Goal: Transaction & Acquisition: Purchase product/service

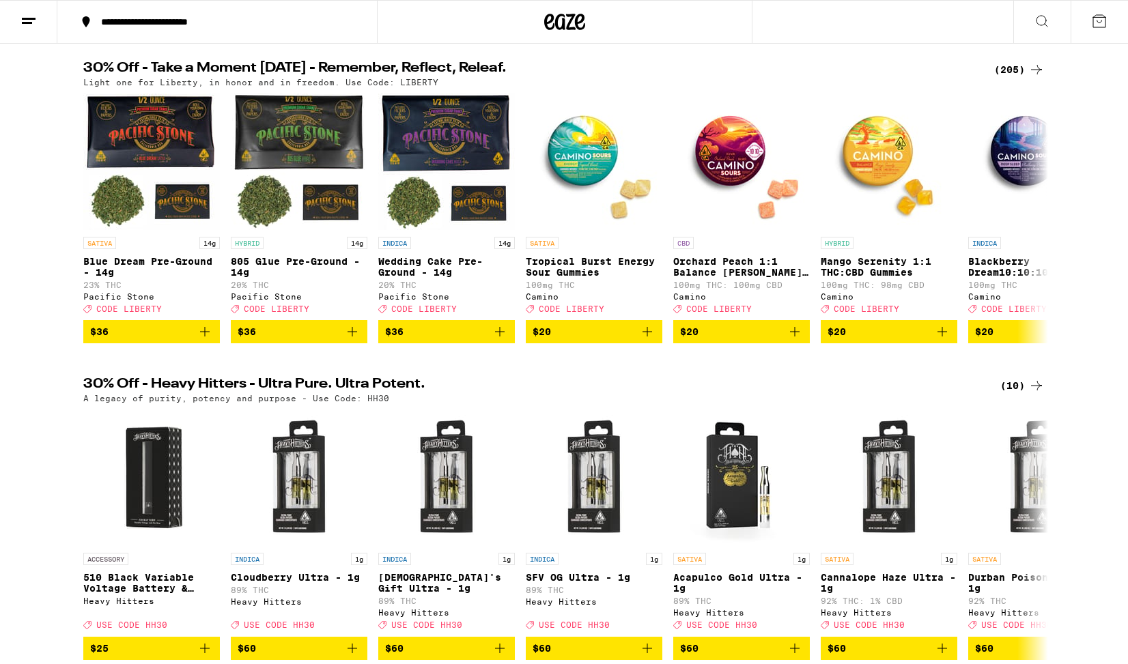
scroll to position [135, 0]
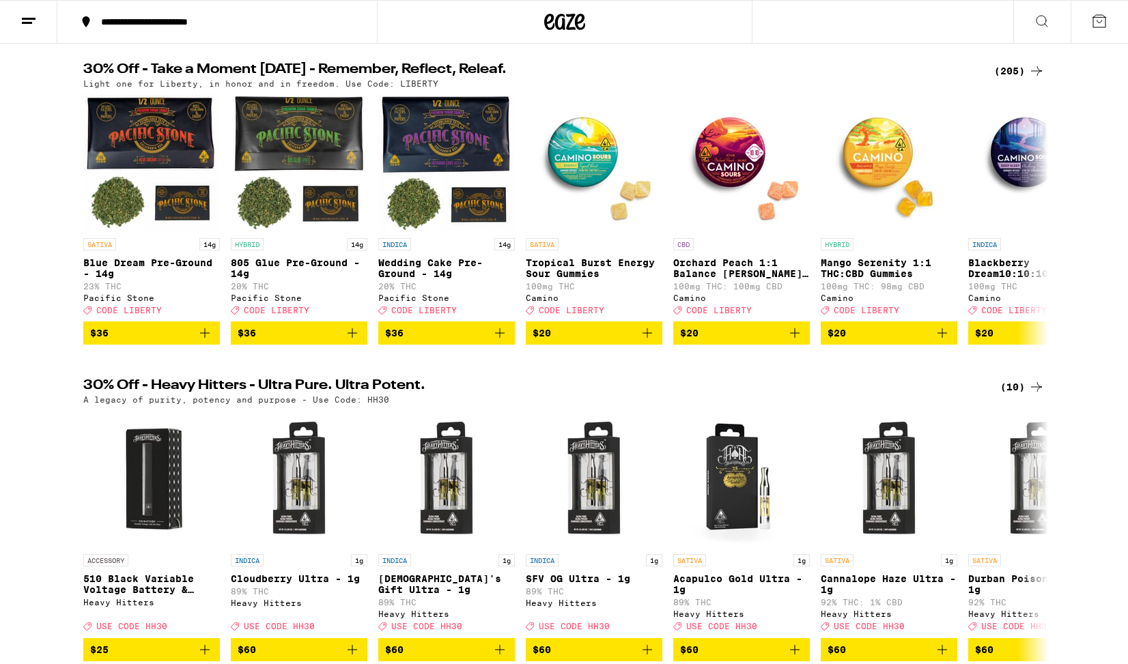
click at [1037, 72] on icon at bounding box center [1036, 71] width 16 height 16
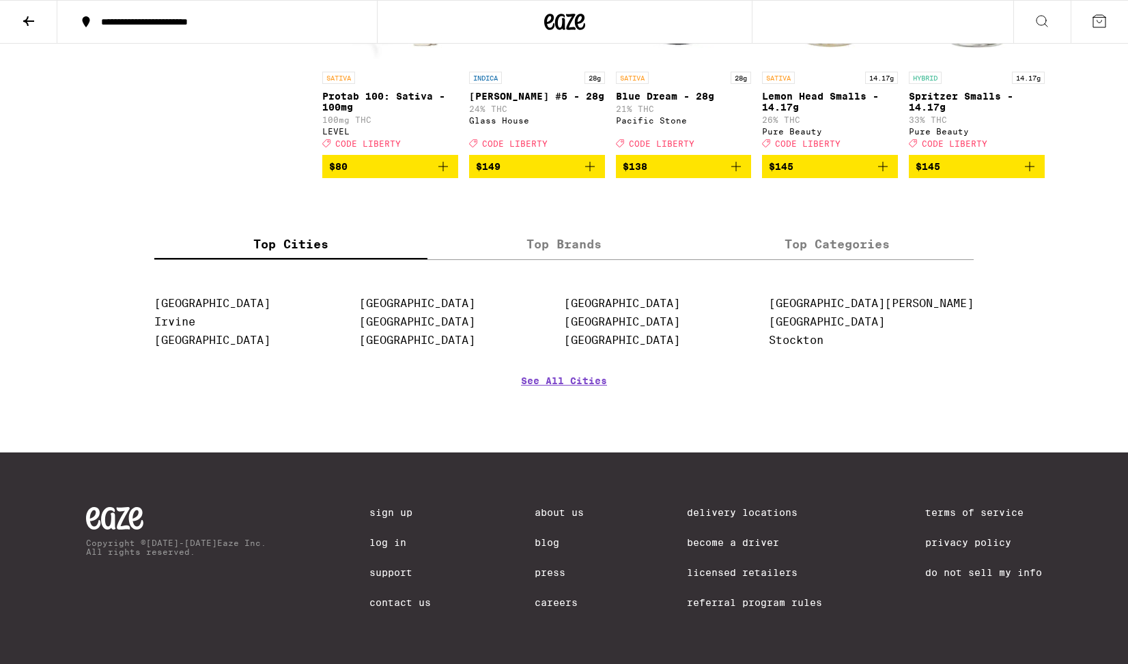
scroll to position [10696, 0]
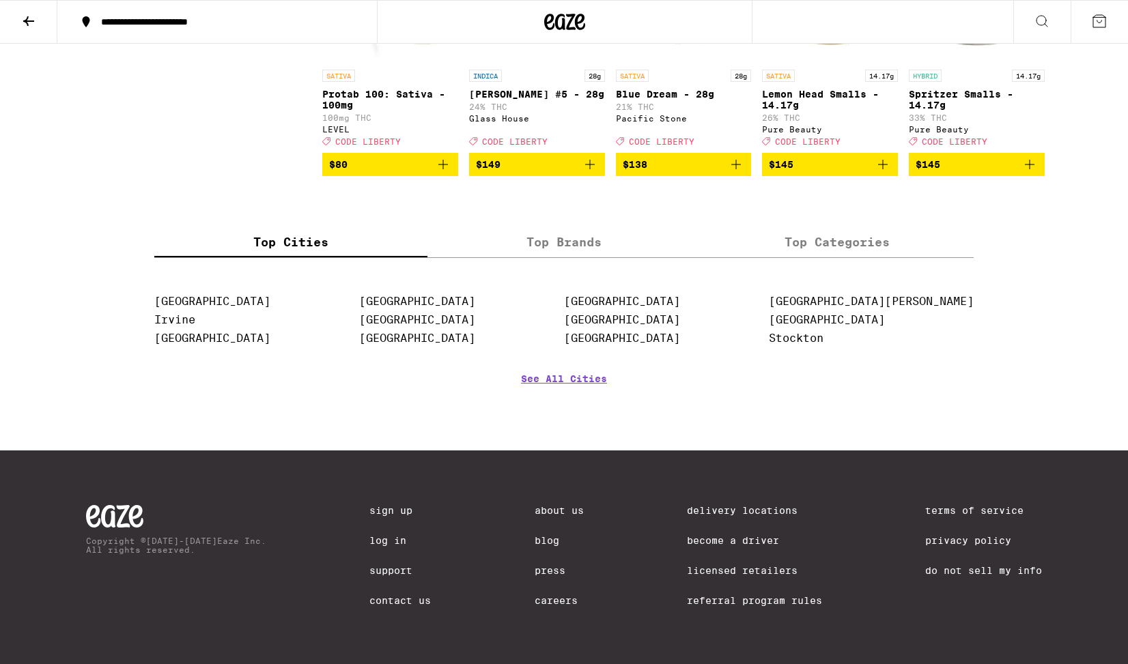
click at [379, 122] on p "100mg THC" at bounding box center [390, 117] width 136 height 9
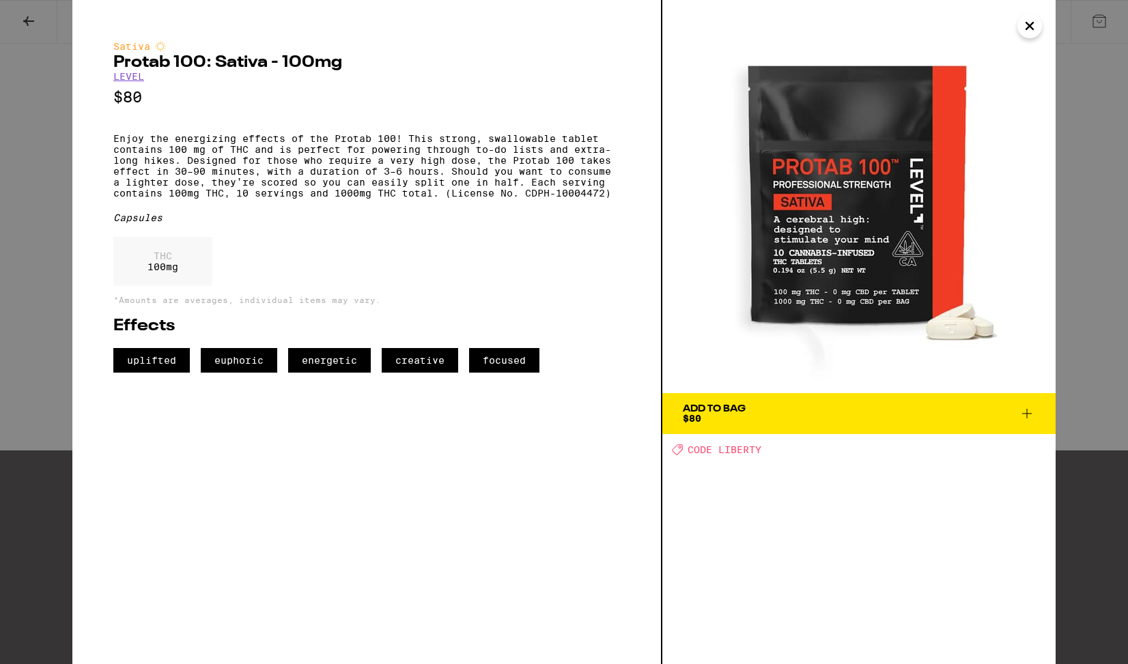
click at [718, 414] on div "Add To Bag $80" at bounding box center [714, 413] width 63 height 19
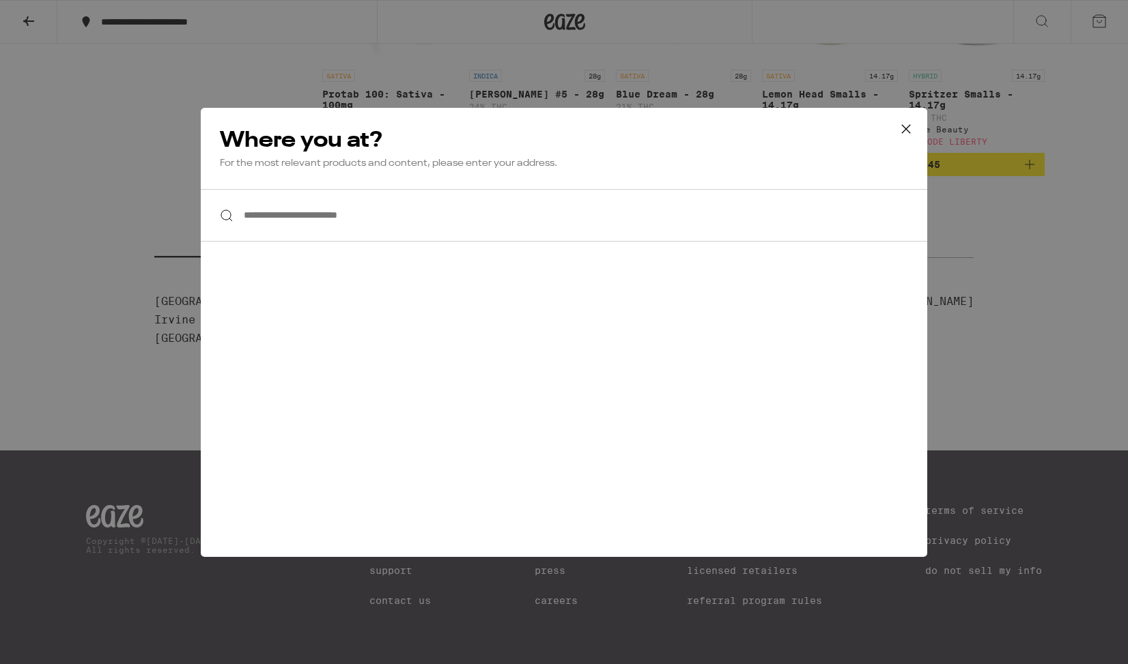
click at [353, 223] on input "**********" at bounding box center [564, 215] width 726 height 53
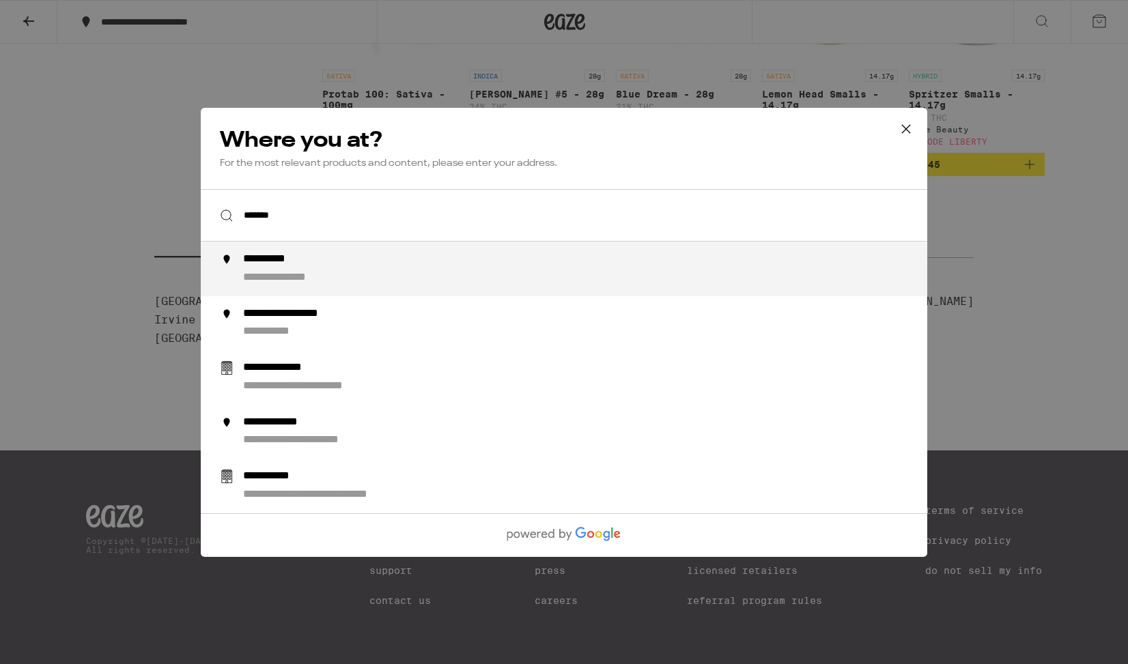
click at [295, 281] on div "**********" at bounding box center [296, 277] width 106 height 14
type input "**********"
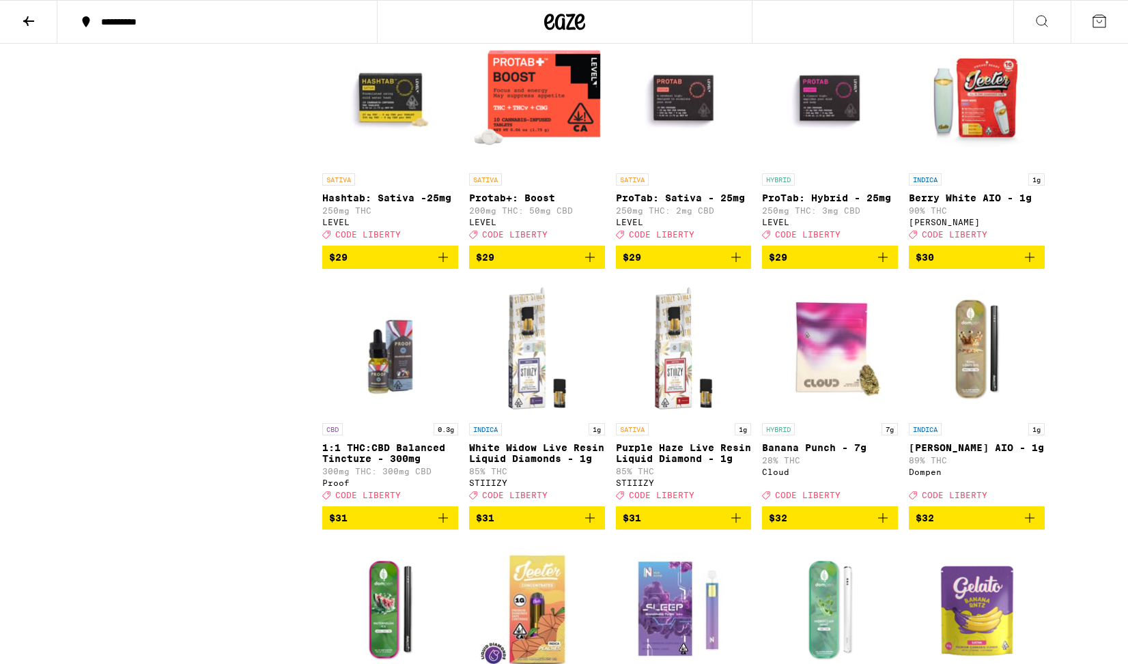
scroll to position [5875, 0]
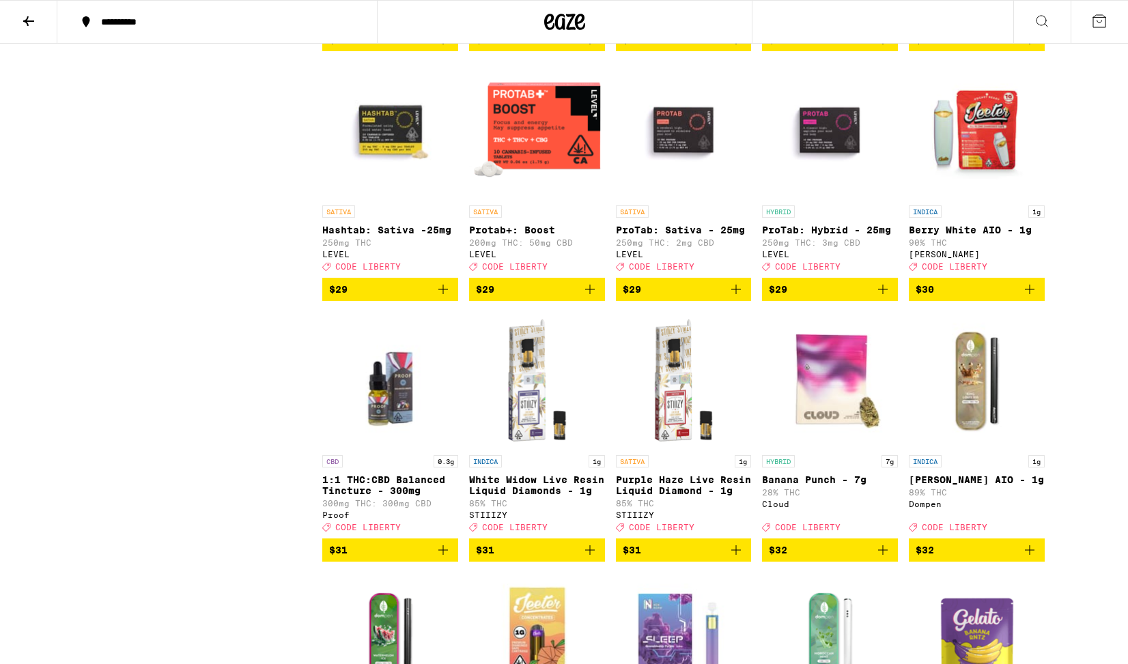
click at [522, 199] on img "Open page for Protab+: Boost from LEVEL" at bounding box center [537, 130] width 136 height 137
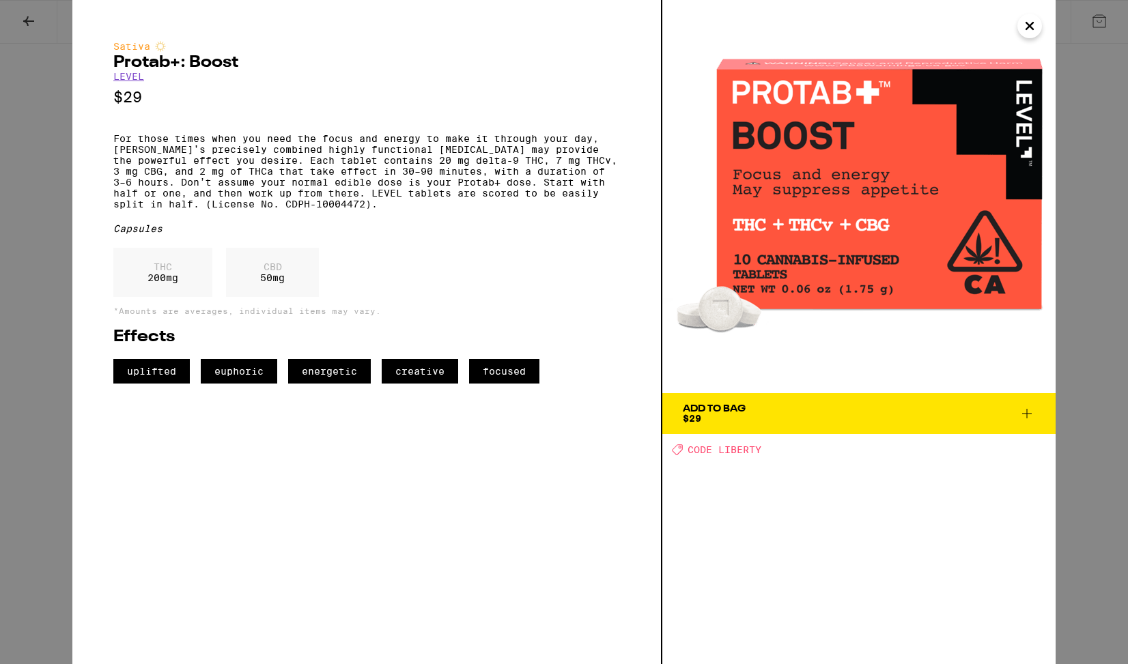
click at [706, 405] on div "Add To Bag" at bounding box center [714, 409] width 63 height 10
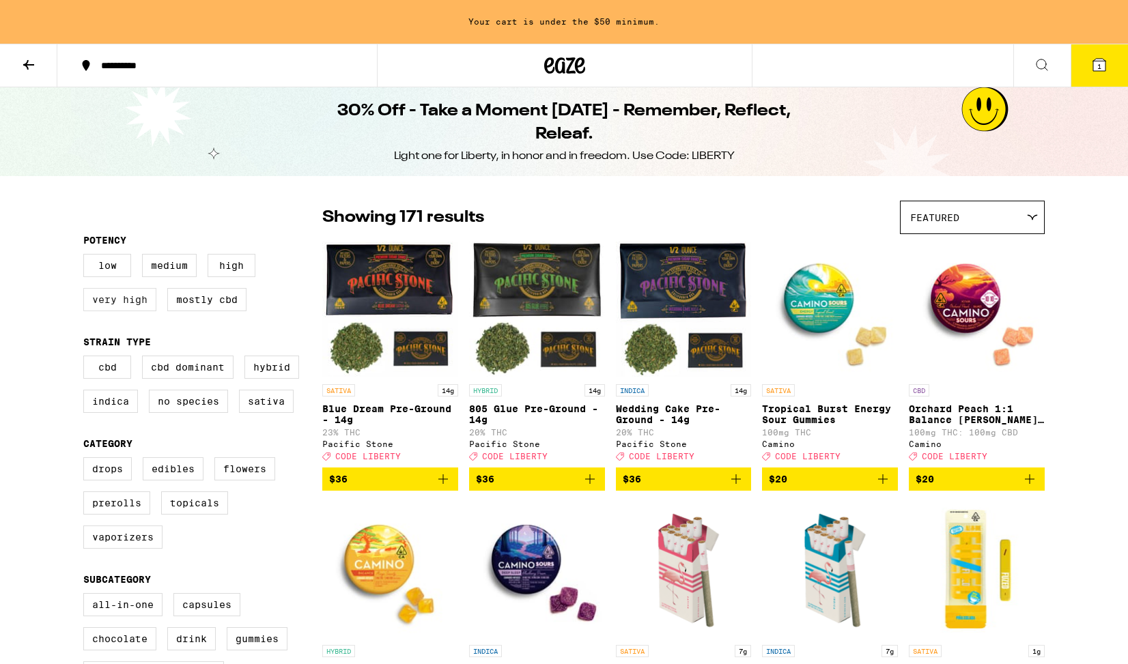
click at [132, 304] on label "Very High" at bounding box center [119, 299] width 73 height 23
click at [87, 257] on input "Very High" at bounding box center [86, 256] width 1 height 1
checkbox input "true"
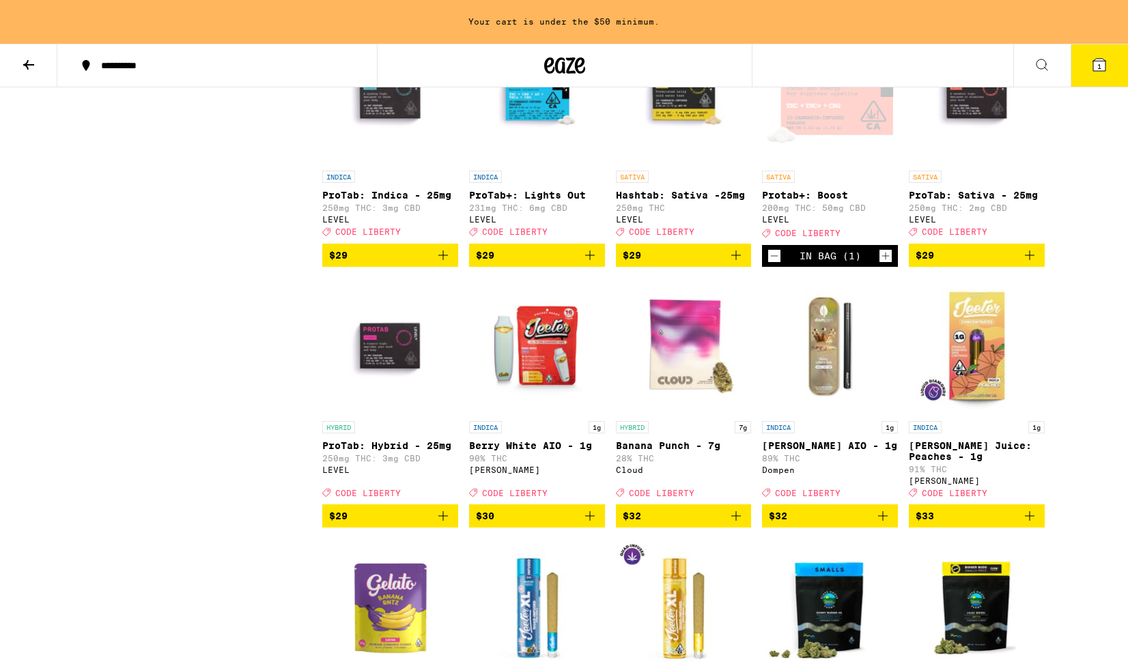
scroll to position [4389, 0]
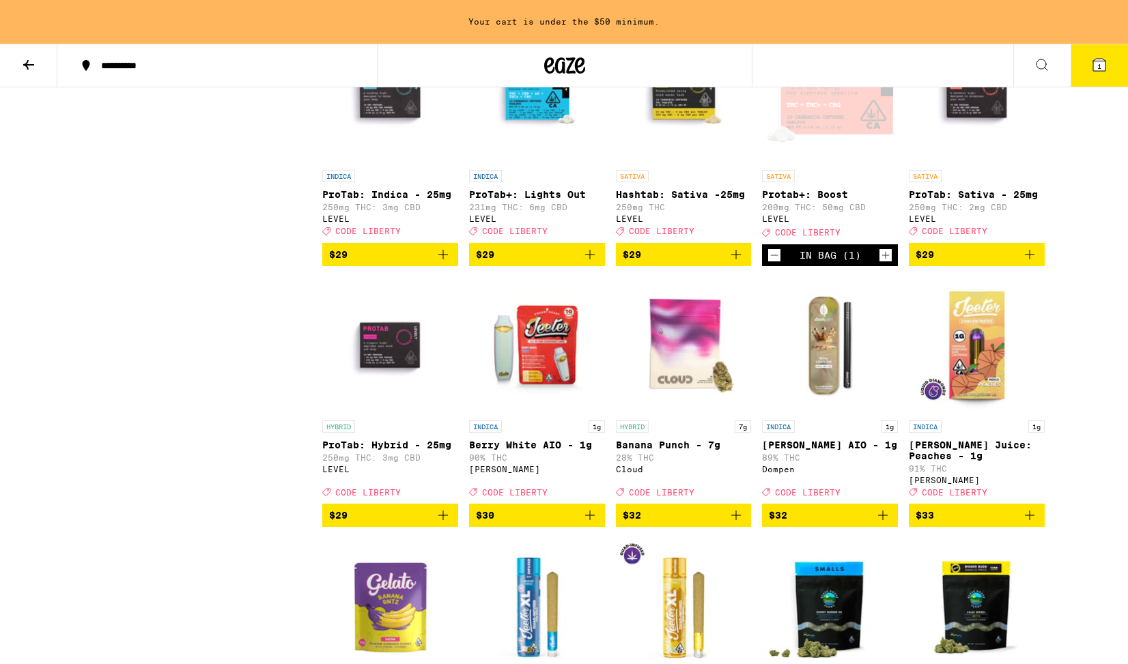
click at [948, 212] on p "250mg THC: 2mg CBD" at bounding box center [976, 207] width 136 height 9
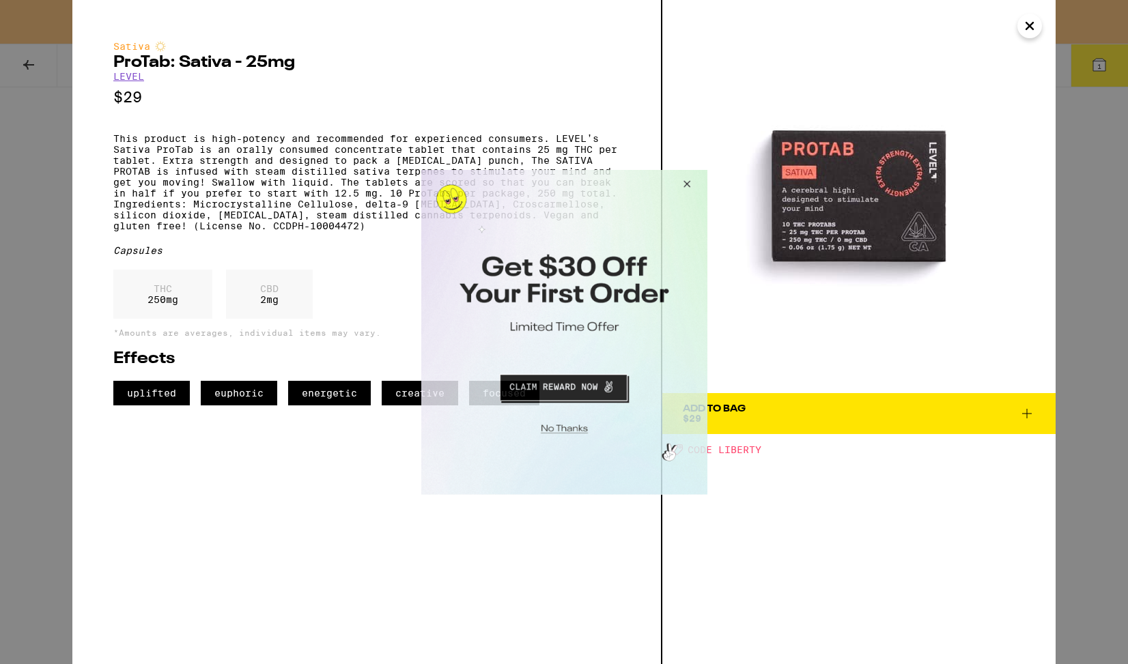
click at [688, 182] on button "Close Modal" at bounding box center [683, 185] width 37 height 33
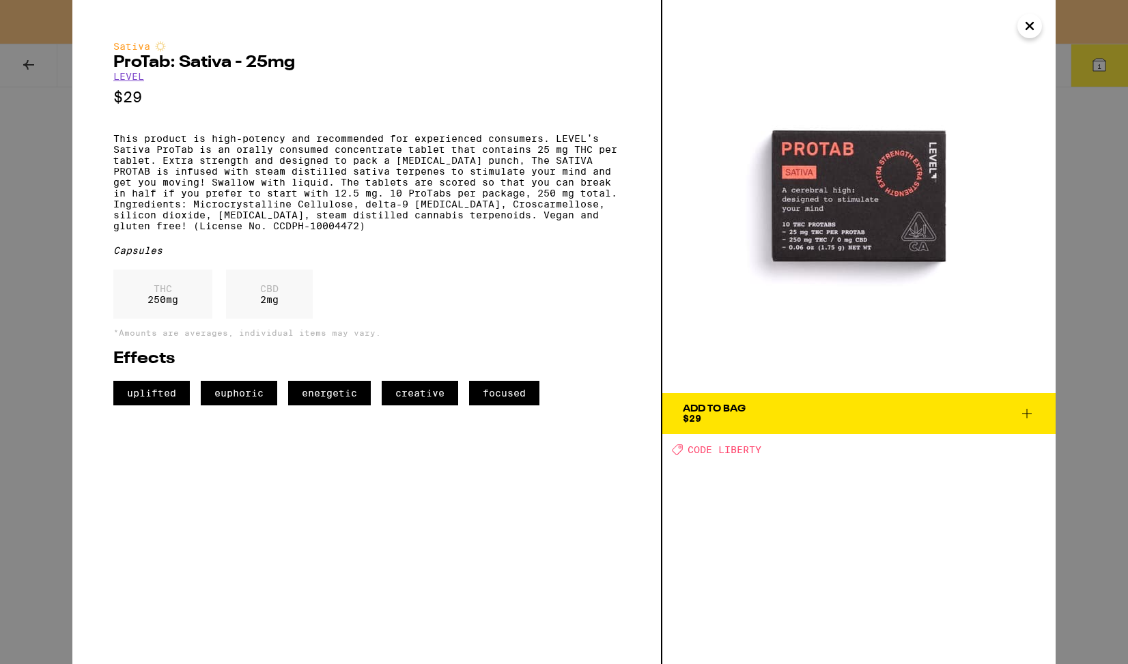
click at [1031, 27] on icon "Close" at bounding box center [1029, 26] width 16 height 20
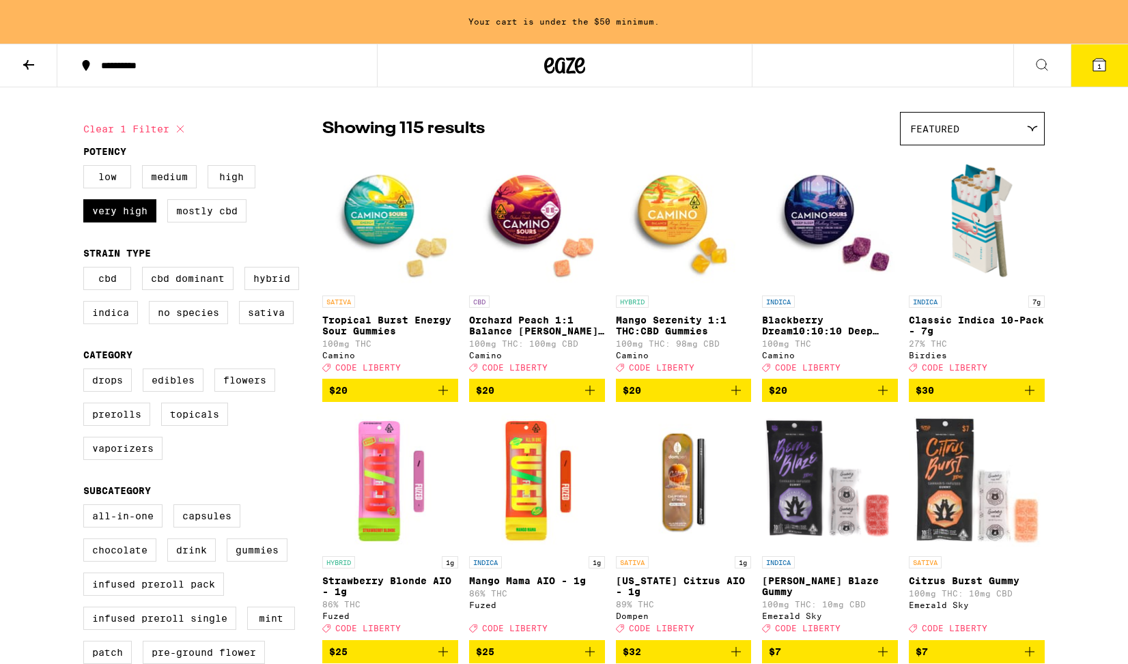
scroll to position [88, 0]
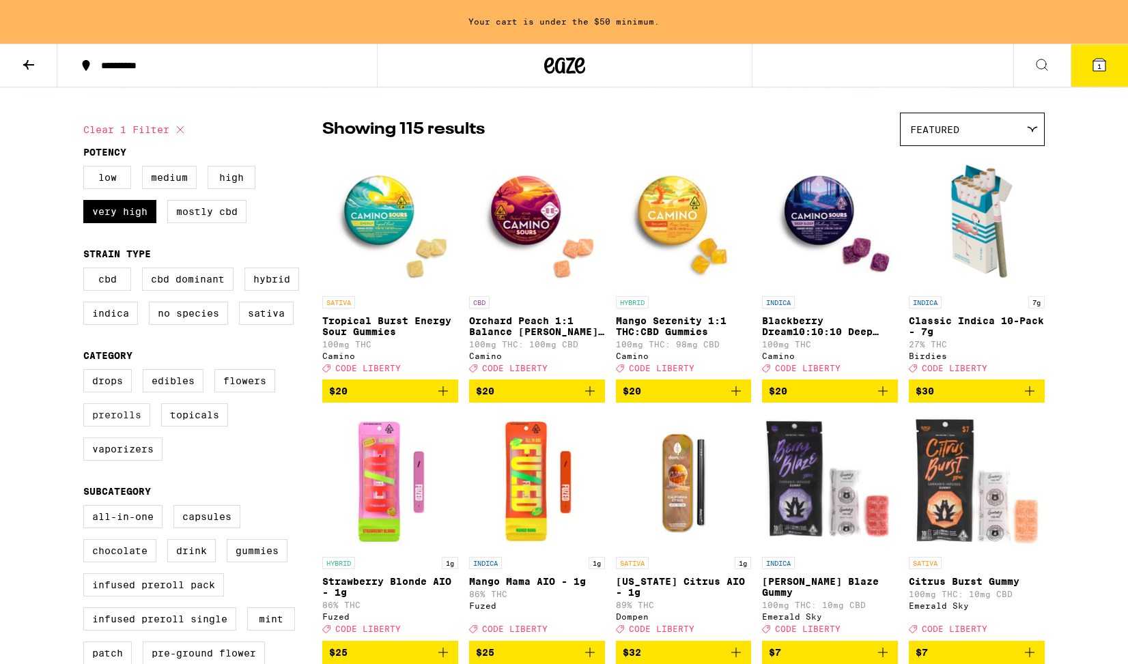
click at [110, 427] on label "Prerolls" at bounding box center [116, 414] width 67 height 23
click at [87, 372] on input "Prerolls" at bounding box center [86, 371] width 1 height 1
checkbox input "true"
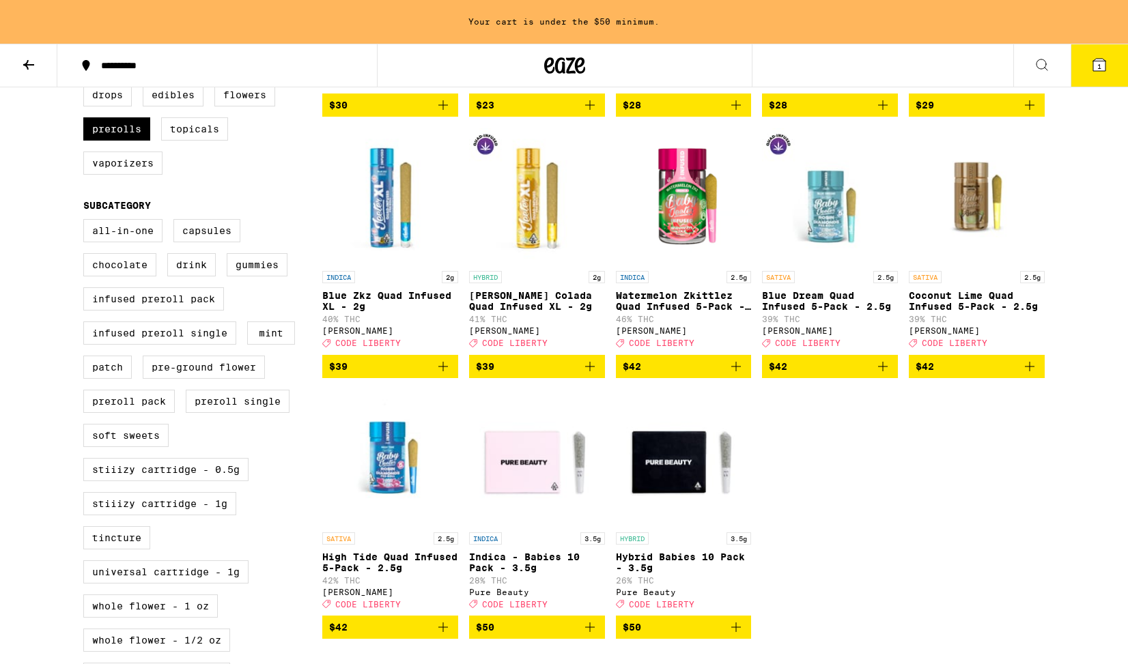
scroll to position [370, 0]
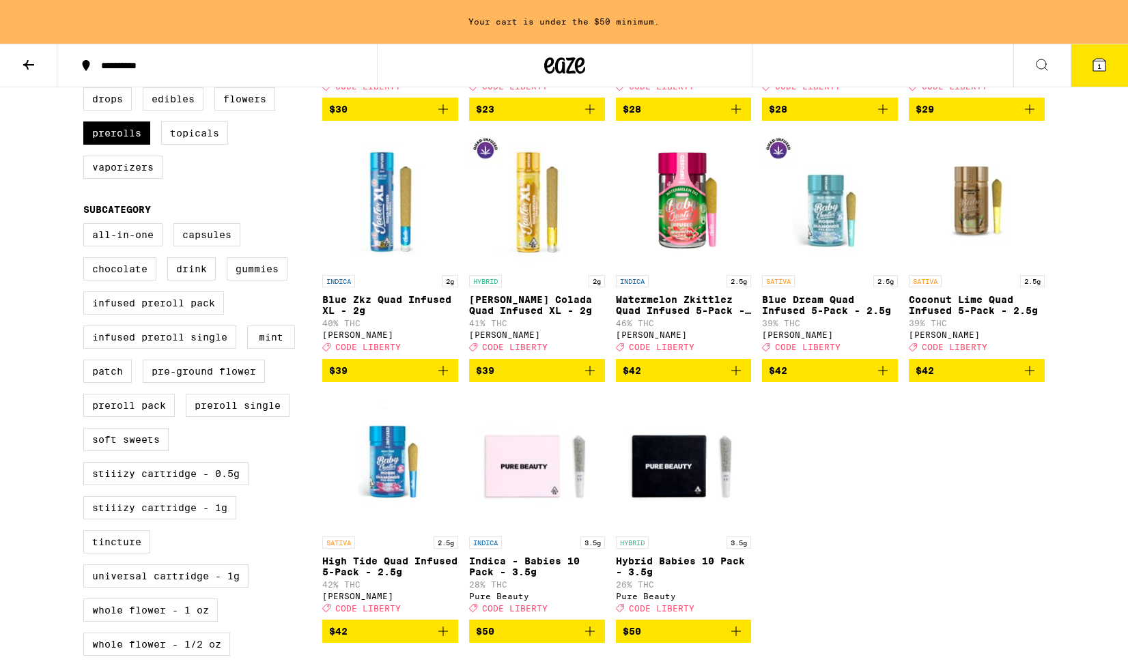
click at [793, 312] on p "Blue Dream Quad Infused 5-Pack - 2.5g" at bounding box center [830, 305] width 136 height 22
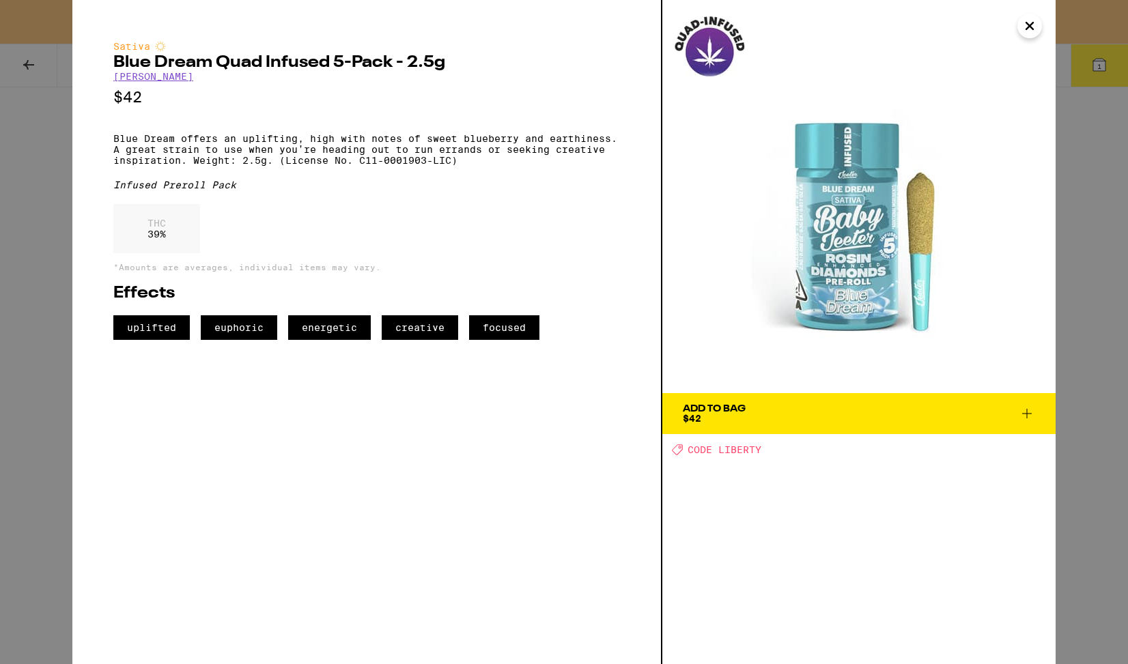
click at [792, 406] on span "Add To Bag $42" at bounding box center [859, 413] width 352 height 19
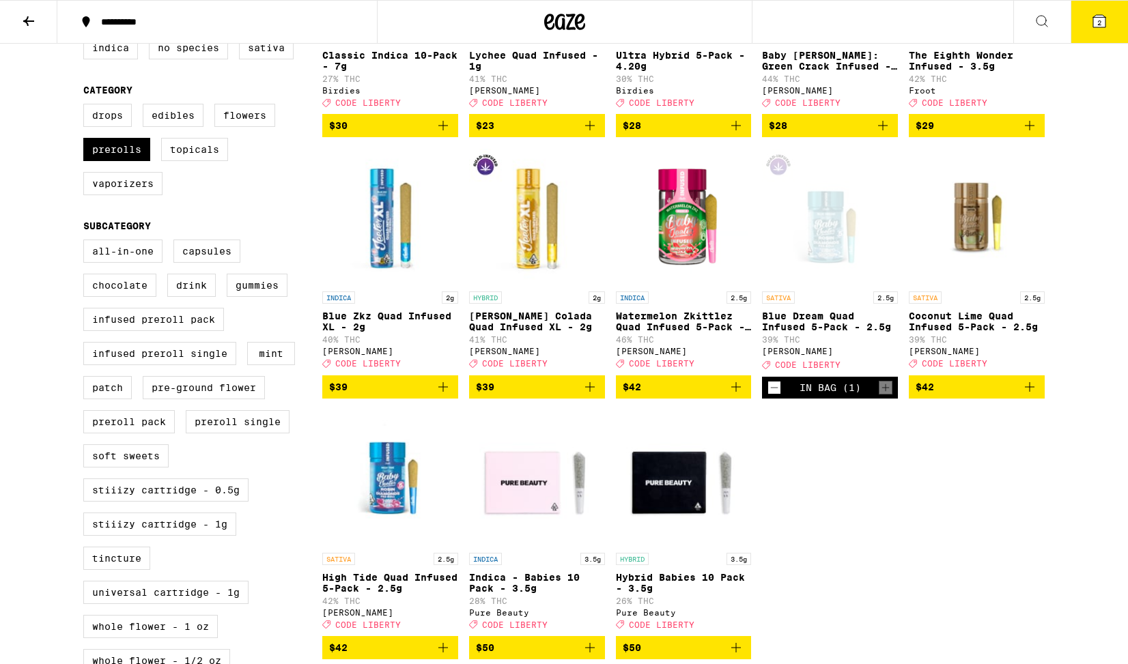
scroll to position [300, 0]
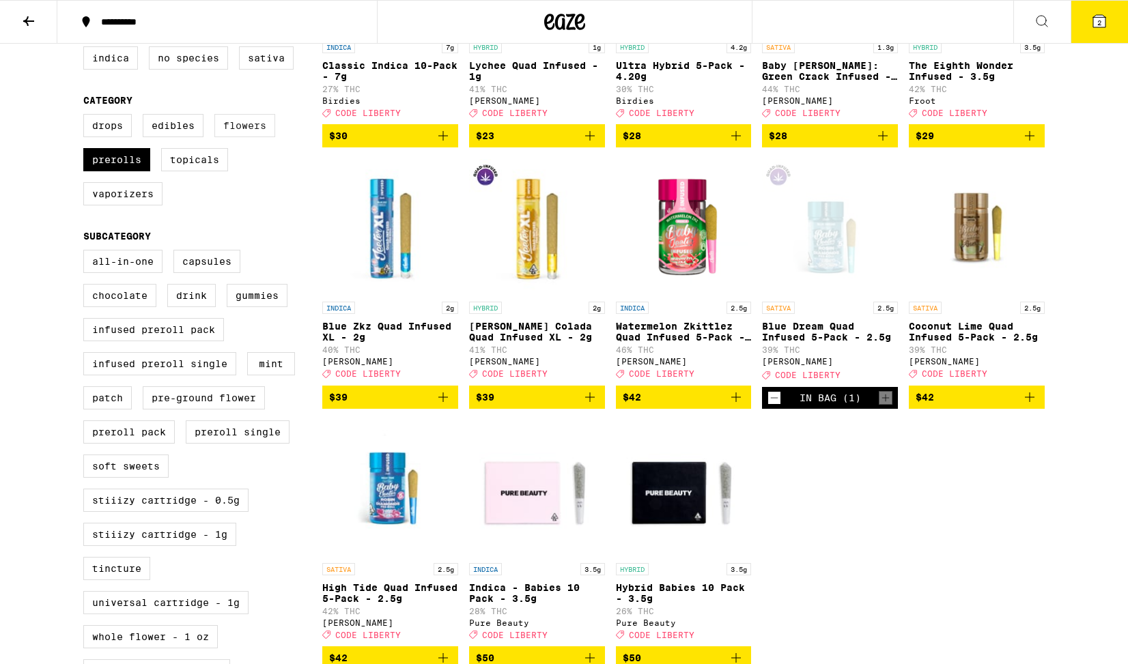
click at [235, 134] on label "Flowers" at bounding box center [244, 125] width 61 height 23
click at [87, 117] on input "Flowers" at bounding box center [86, 116] width 1 height 1
checkbox input "true"
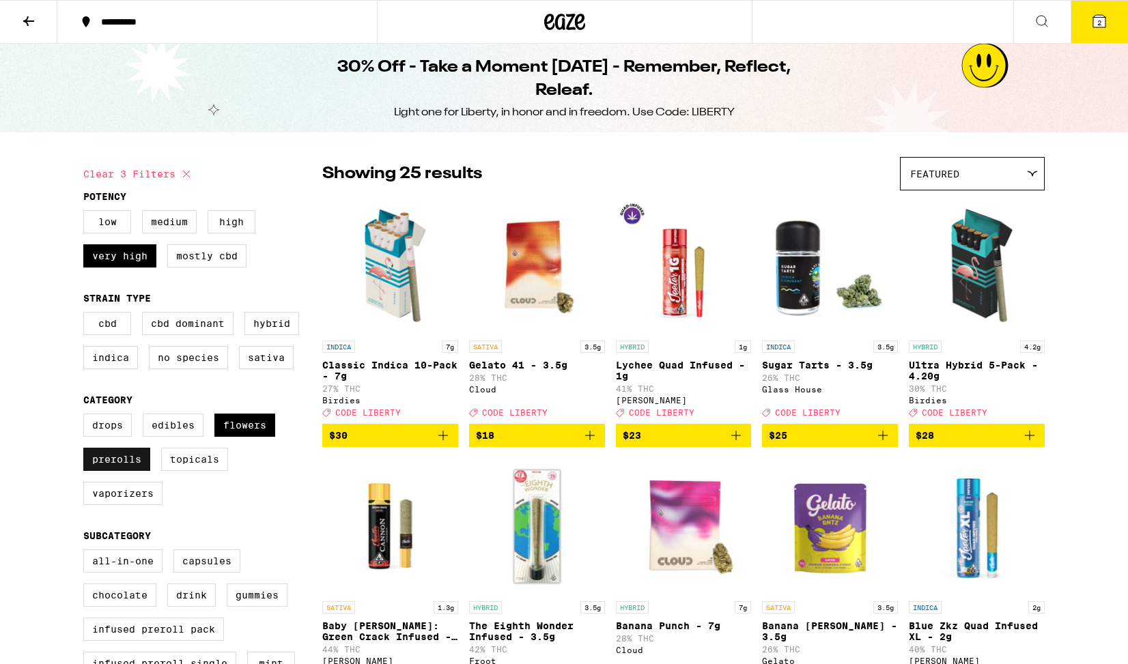
click at [116, 471] on label "Prerolls" at bounding box center [116, 459] width 67 height 23
click at [87, 416] on input "Prerolls" at bounding box center [86, 416] width 1 height 1
checkbox input "false"
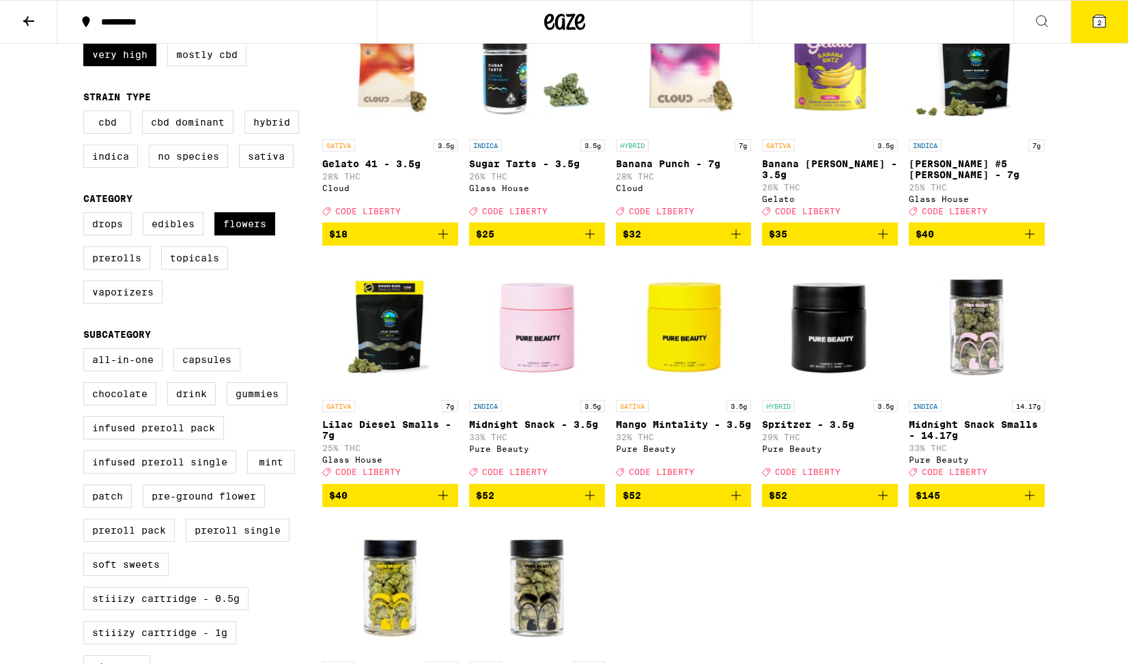
scroll to position [207, 0]
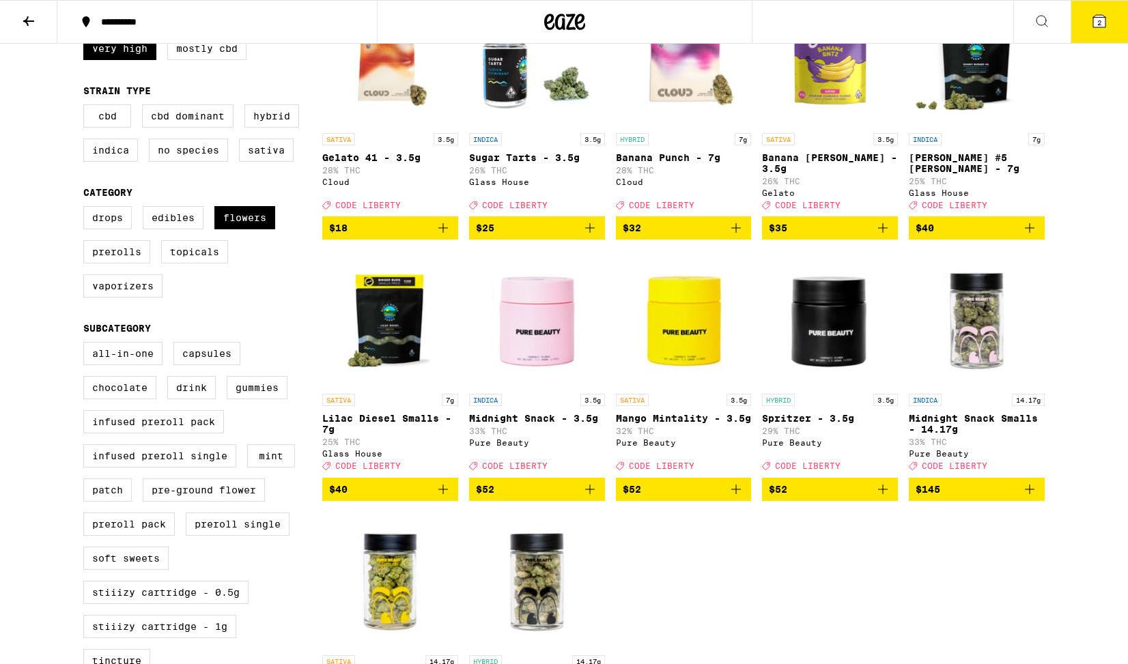
click at [357, 435] on p "Lilac Diesel Smalls - 7g" at bounding box center [390, 424] width 136 height 22
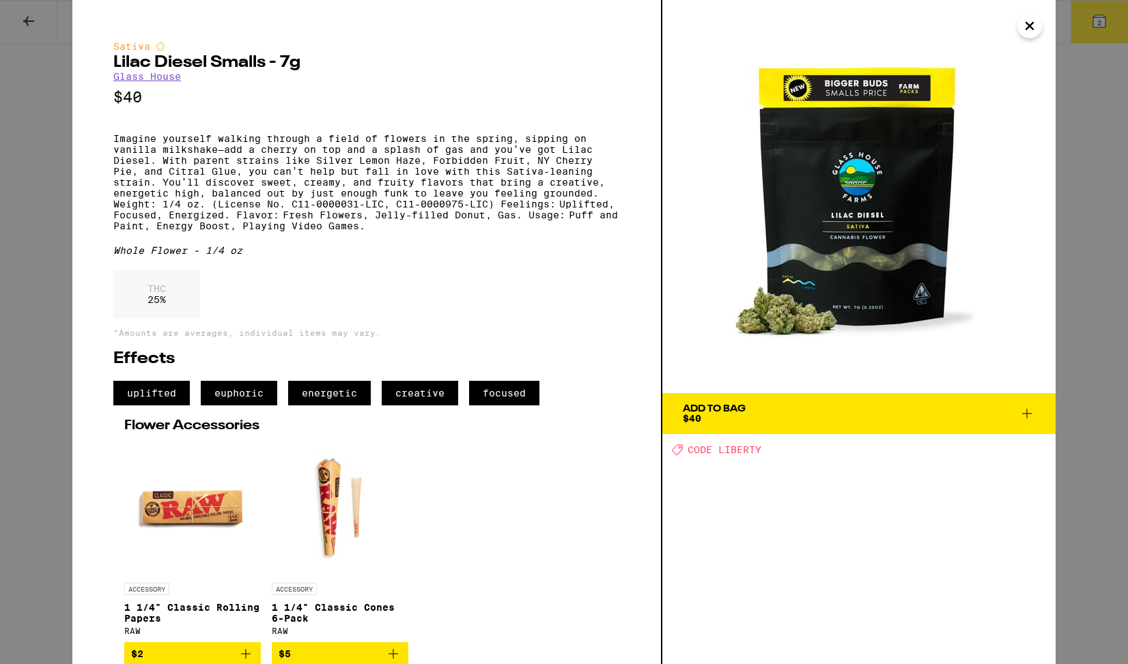
click at [721, 414] on div "Add To Bag $40" at bounding box center [714, 413] width 63 height 19
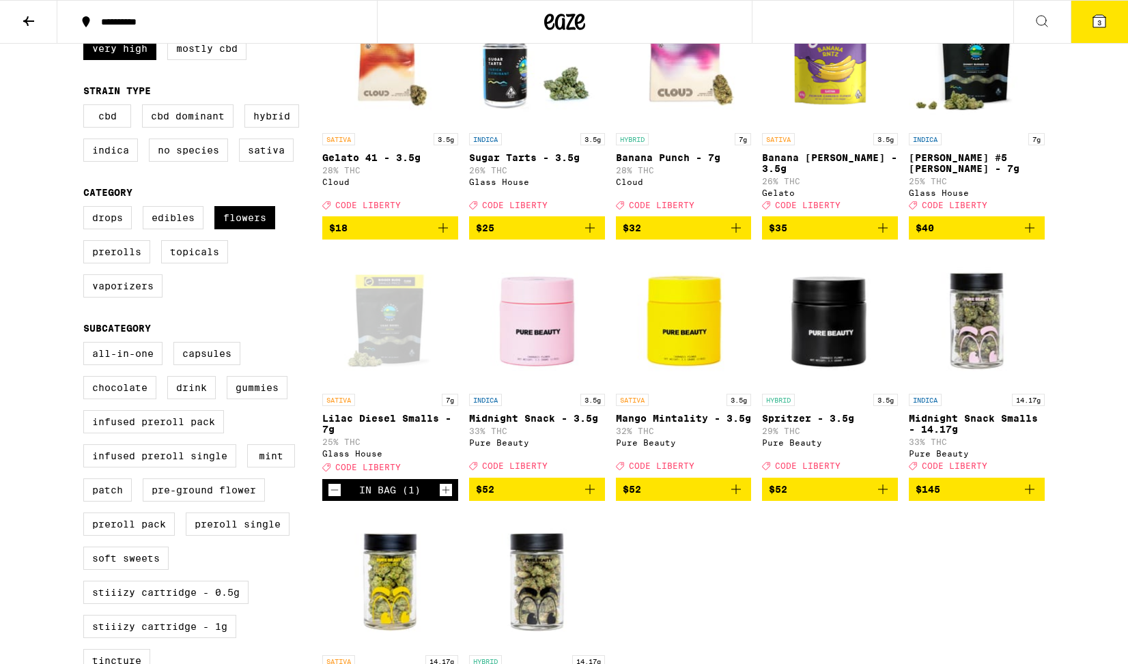
click at [1104, 20] on icon at bounding box center [1099, 21] width 12 height 12
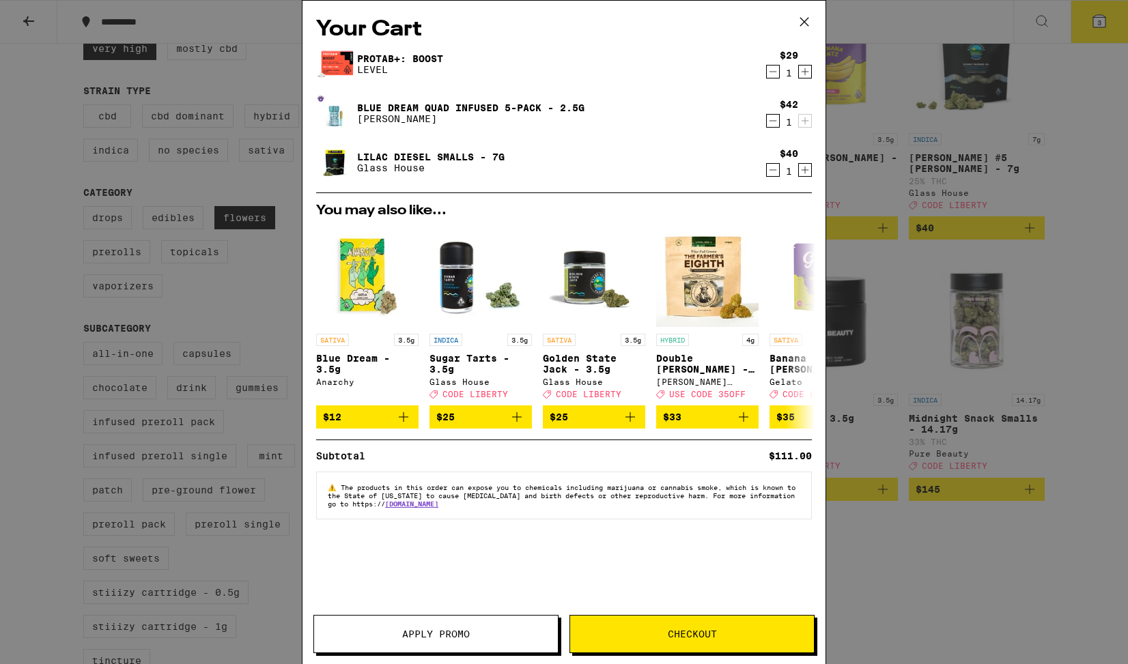
click at [360, 61] on link "Protab+: Boost" at bounding box center [400, 58] width 86 height 11
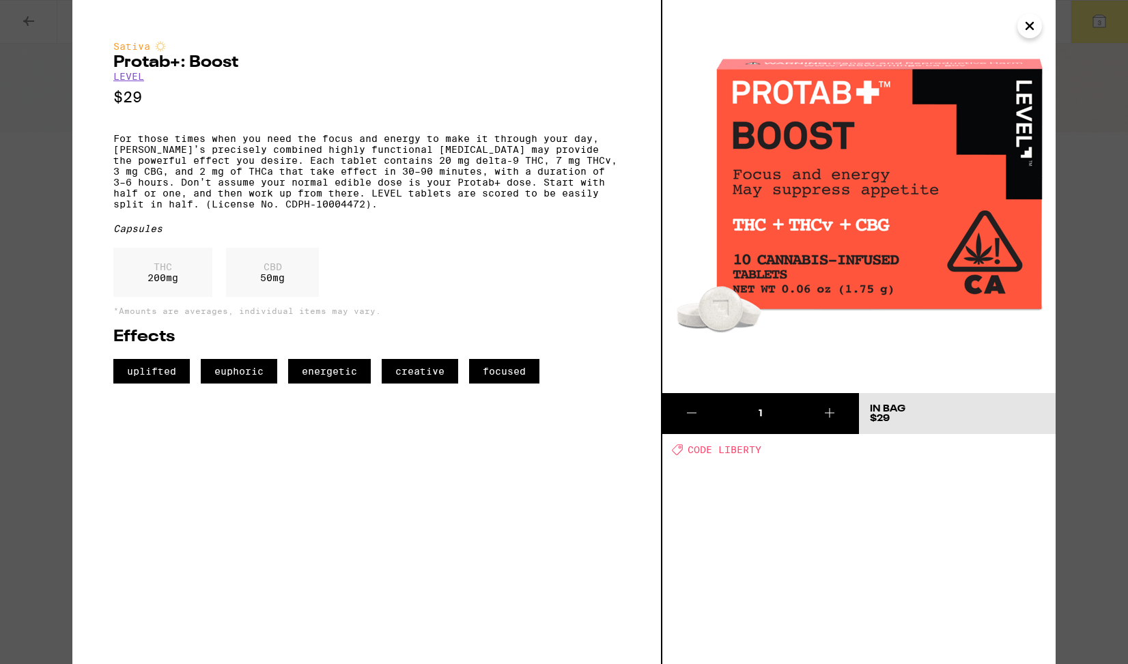
click at [831, 409] on icon at bounding box center [829, 413] width 16 height 16
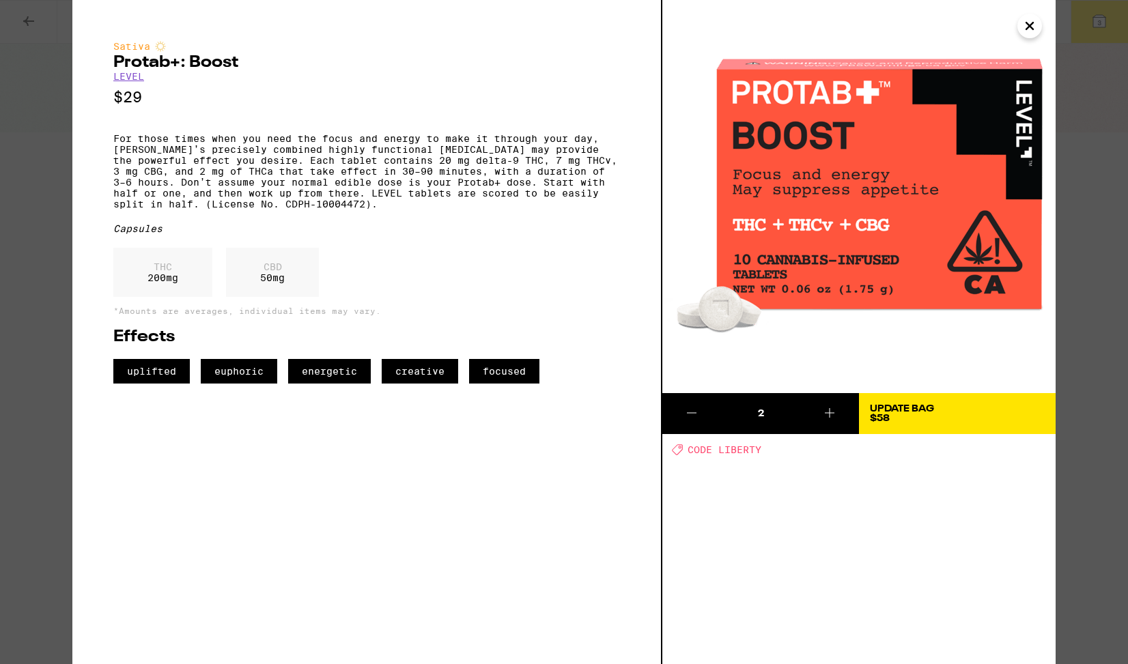
click at [928, 403] on button "Update Bag $58" at bounding box center [957, 413] width 197 height 41
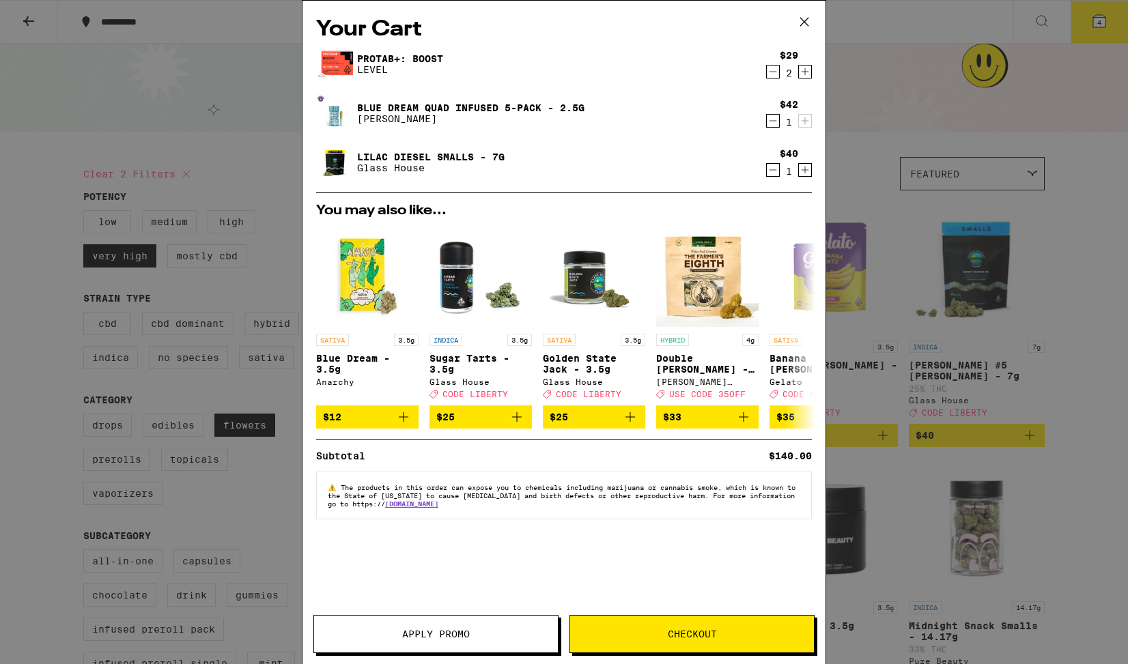
click at [668, 633] on span "Checkout" at bounding box center [692, 634] width 49 height 10
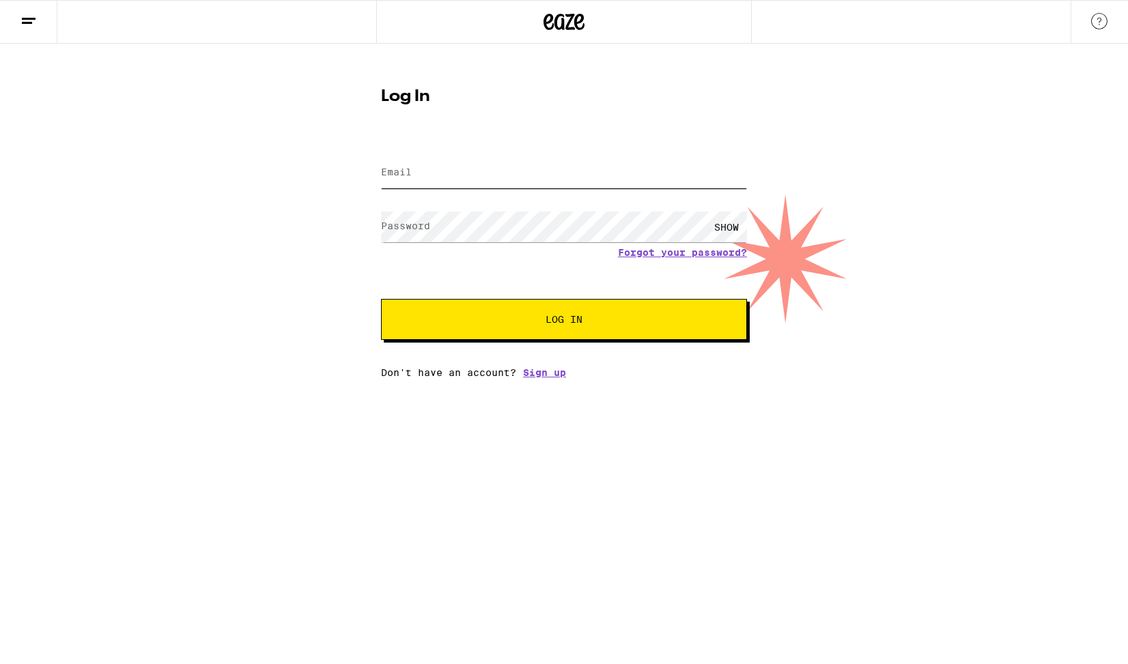
type input "[EMAIL_ADDRESS][DOMAIN_NAME]"
click at [564, 321] on button "Log In" at bounding box center [564, 319] width 366 height 41
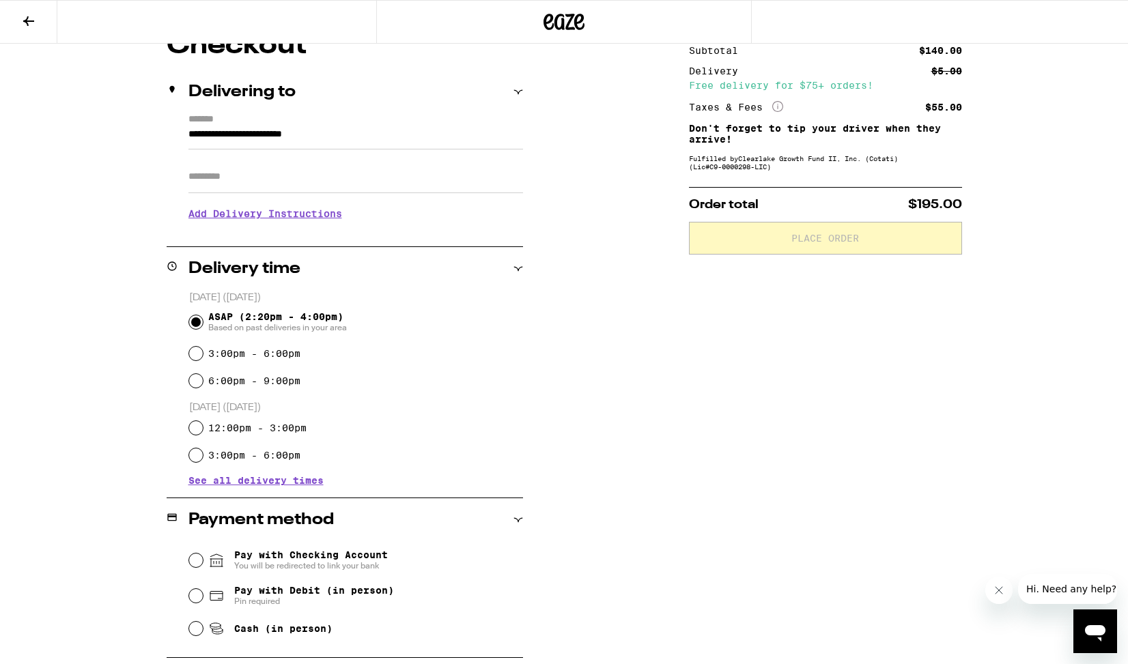
scroll to position [132, 0]
click at [192, 431] on input "12:00pm - 3:00pm" at bounding box center [196, 429] width 14 height 14
radio input "true"
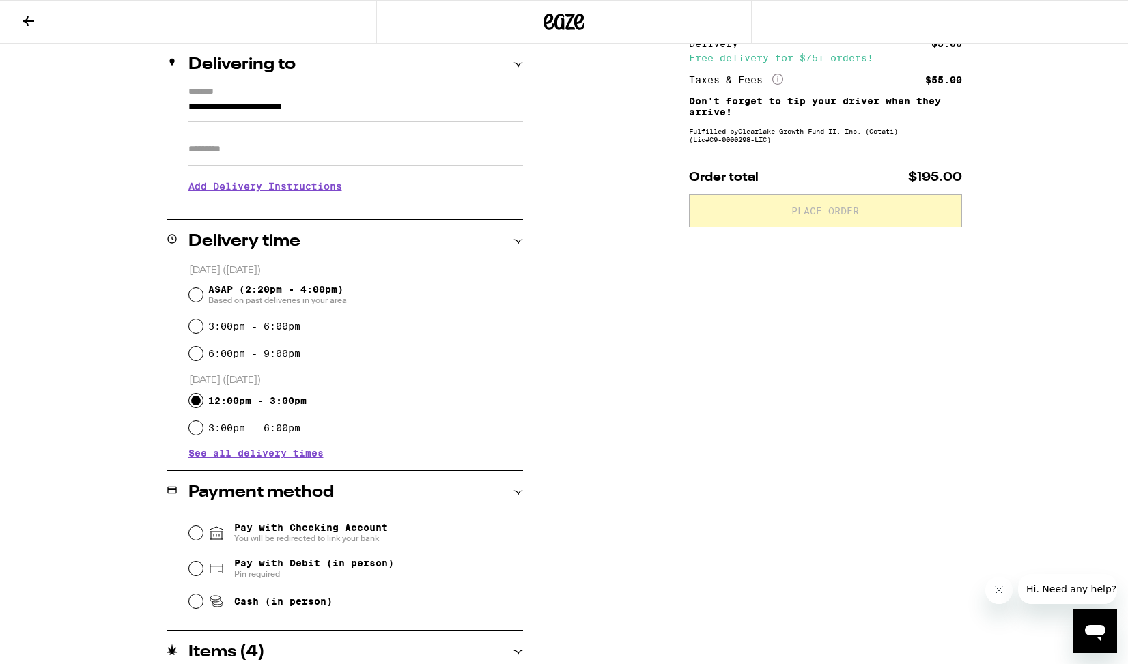
scroll to position [160, 0]
click at [248, 190] on h3 "Add Delivery Instructions" at bounding box center [355, 186] width 334 height 31
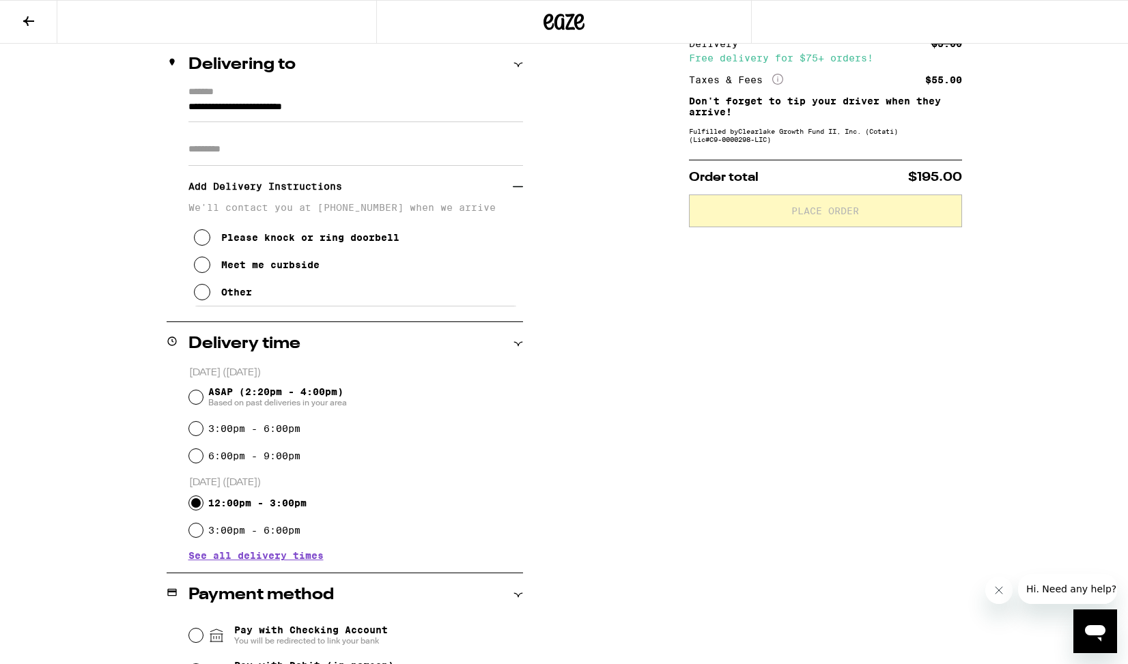
click at [200, 266] on icon at bounding box center [202, 265] width 16 height 16
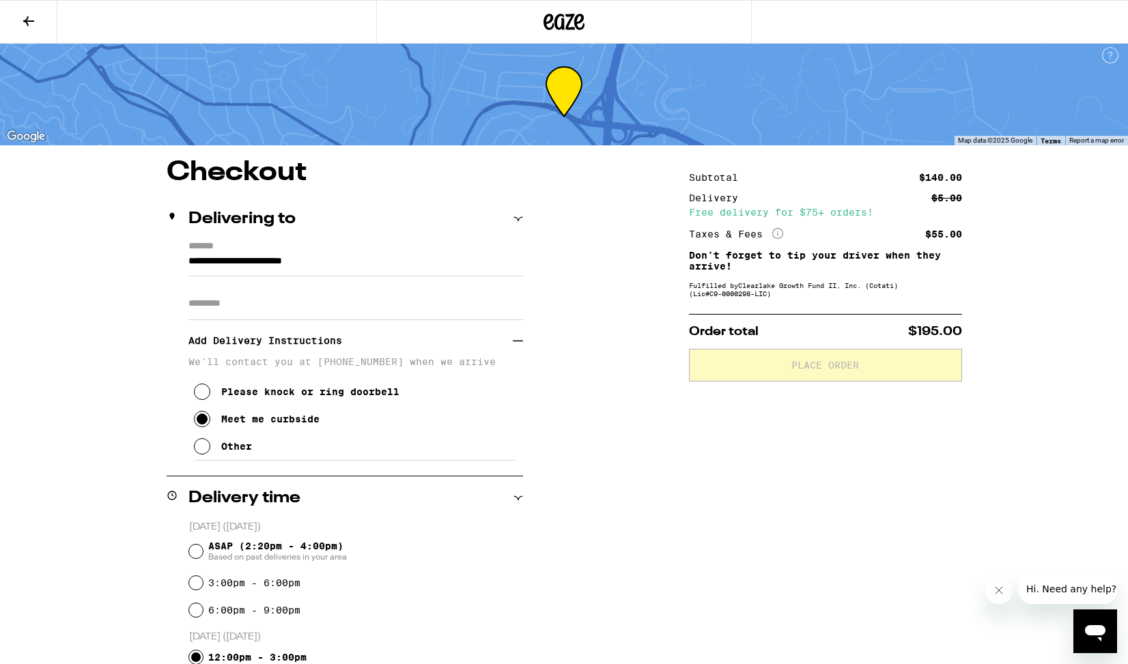
scroll to position [5, 0]
click at [794, 339] on p "Order total $195.00" at bounding box center [825, 332] width 273 height 12
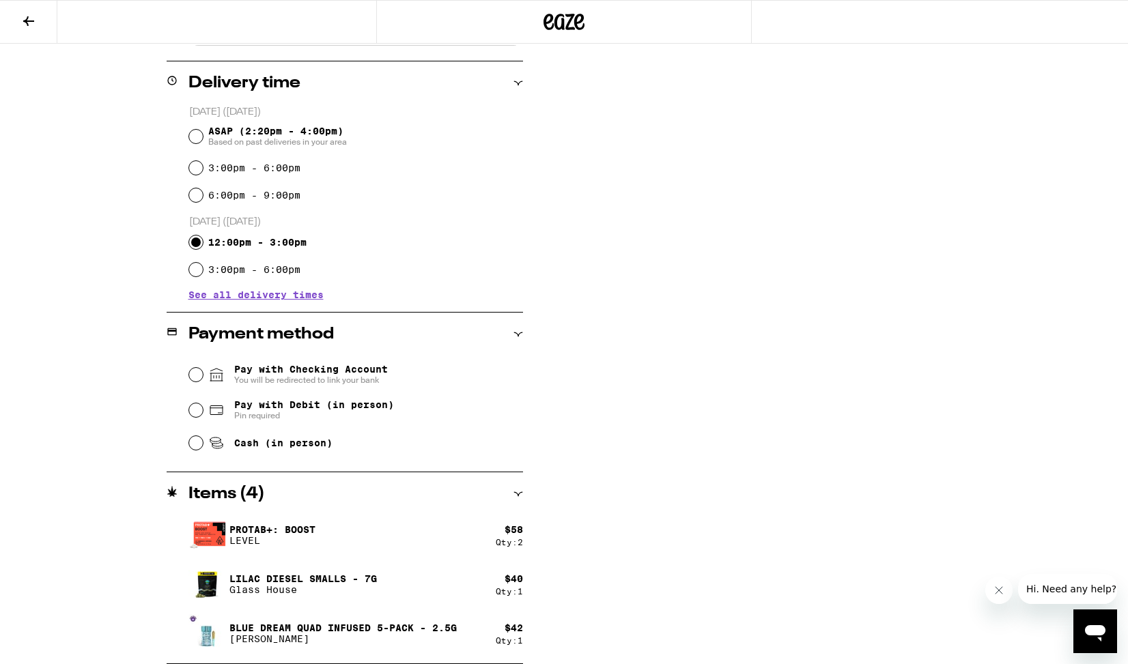
scroll to position [421, 0]
click at [195, 445] on input "Cash (in person)" at bounding box center [196, 443] width 14 height 14
radio input "true"
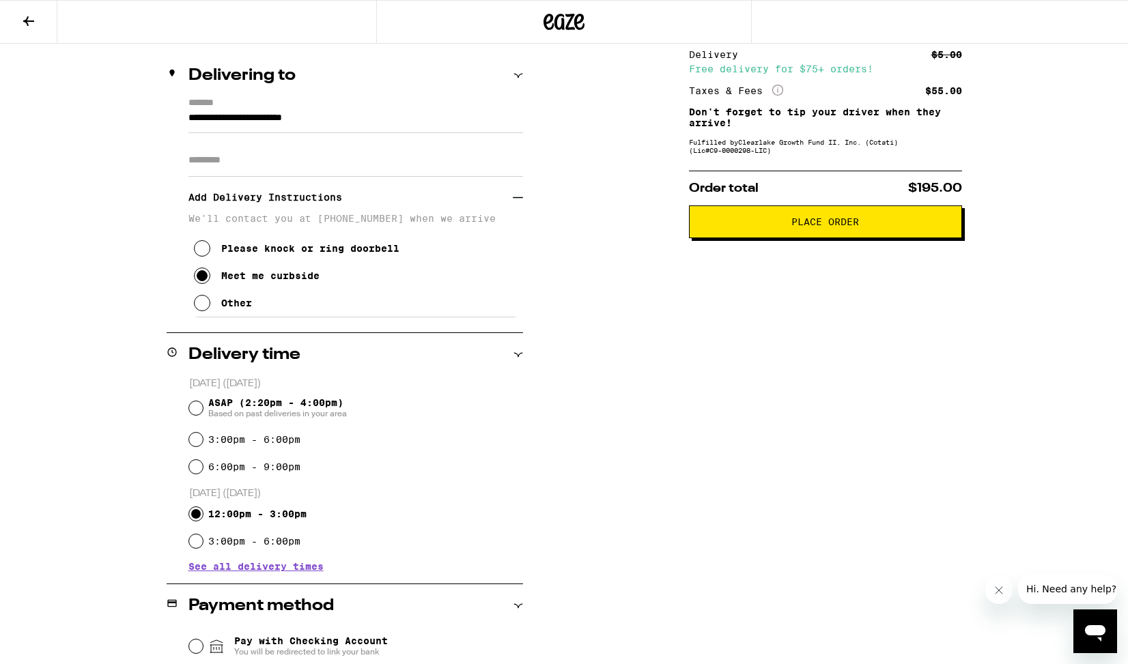
scroll to position [160, 0]
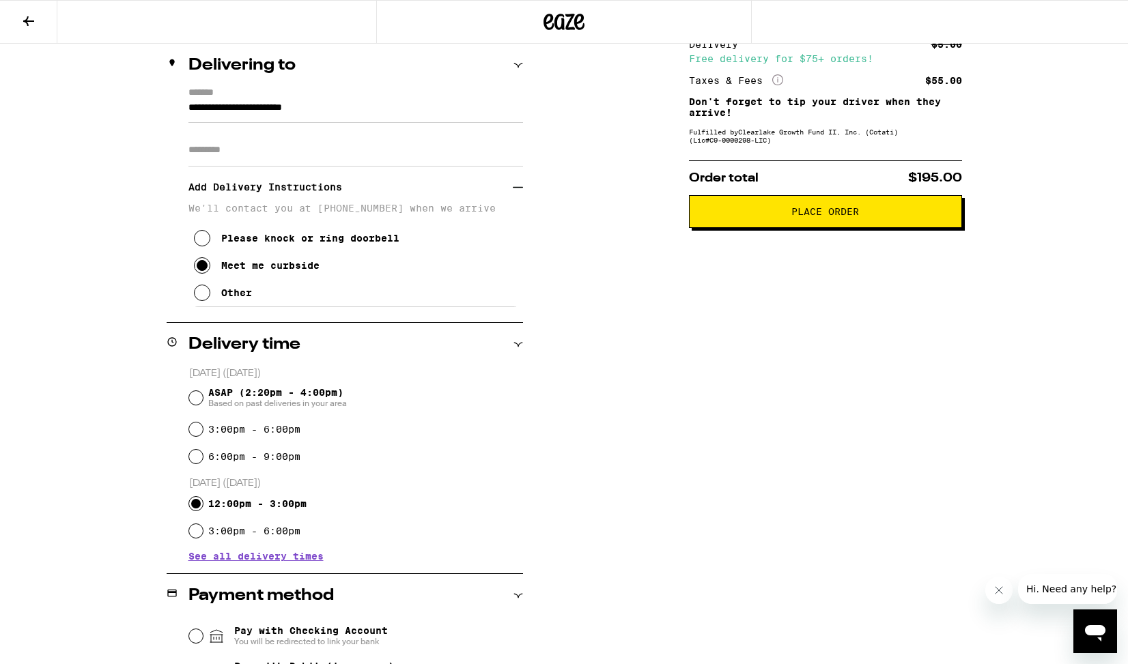
click at [272, 561] on span "See all delivery times" at bounding box center [255, 556] width 135 height 10
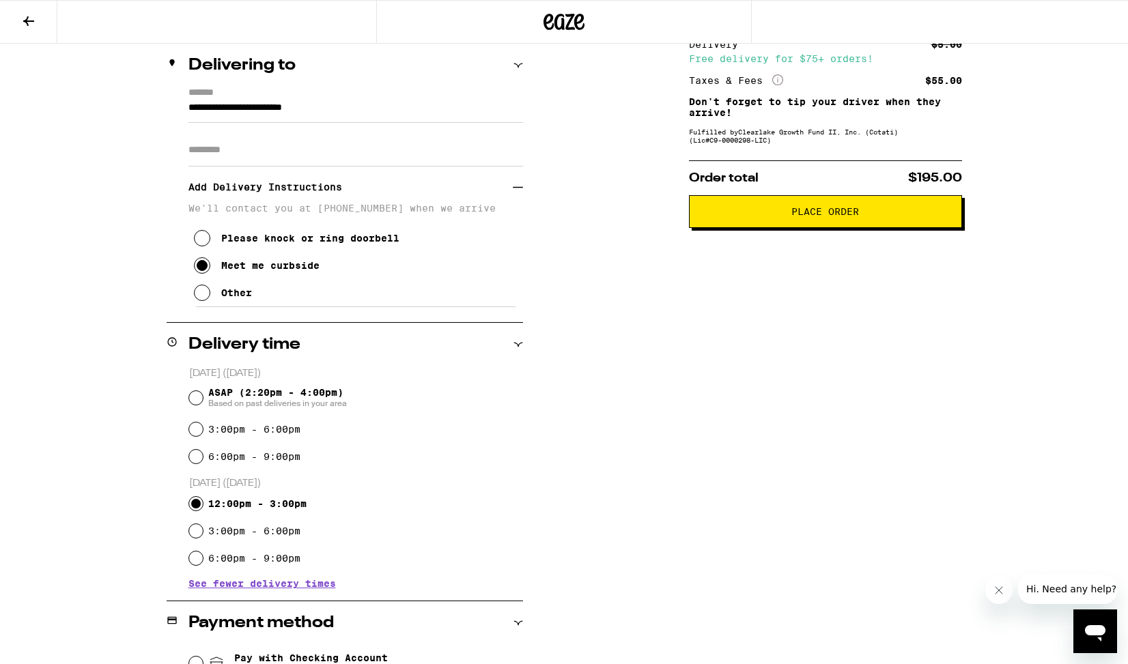
click at [261, 588] on span "See fewer delivery times" at bounding box center [261, 584] width 147 height 10
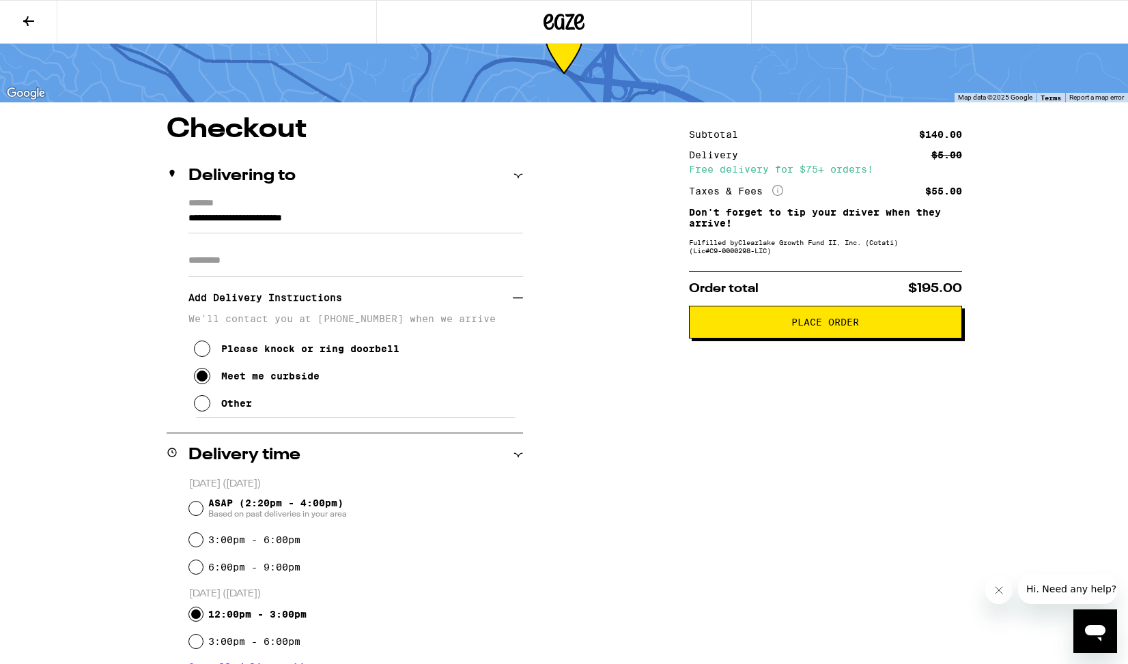
scroll to position [31, 0]
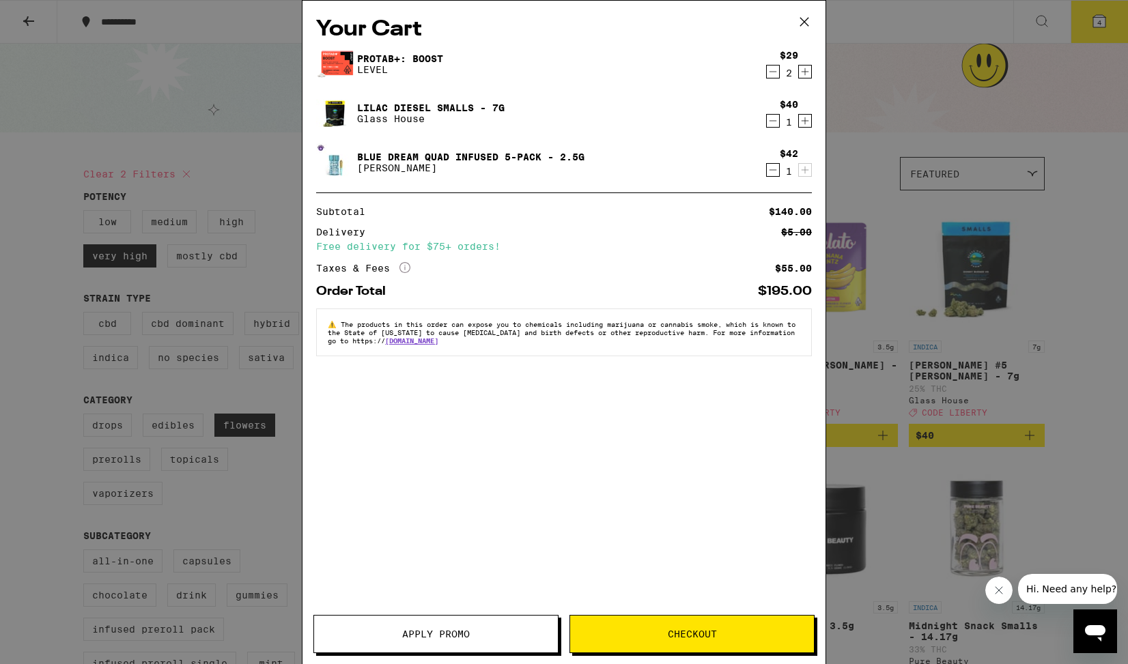
click at [436, 633] on span "Apply Promo" at bounding box center [436, 634] width 68 height 10
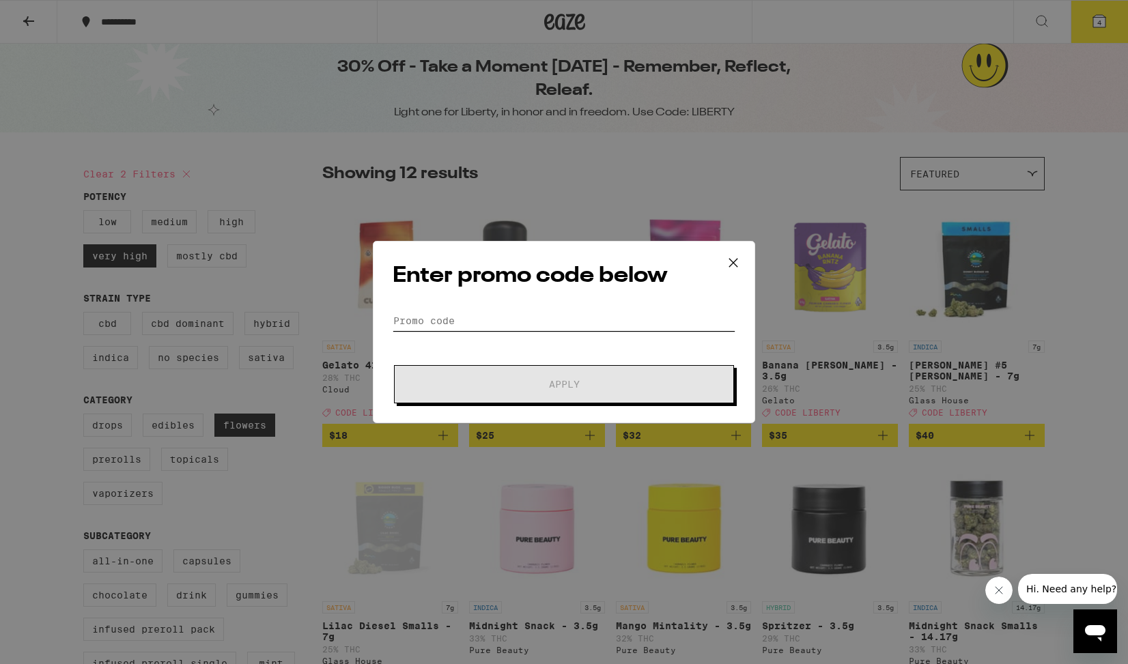
click at [457, 326] on input "Promo Code" at bounding box center [563, 321] width 343 height 20
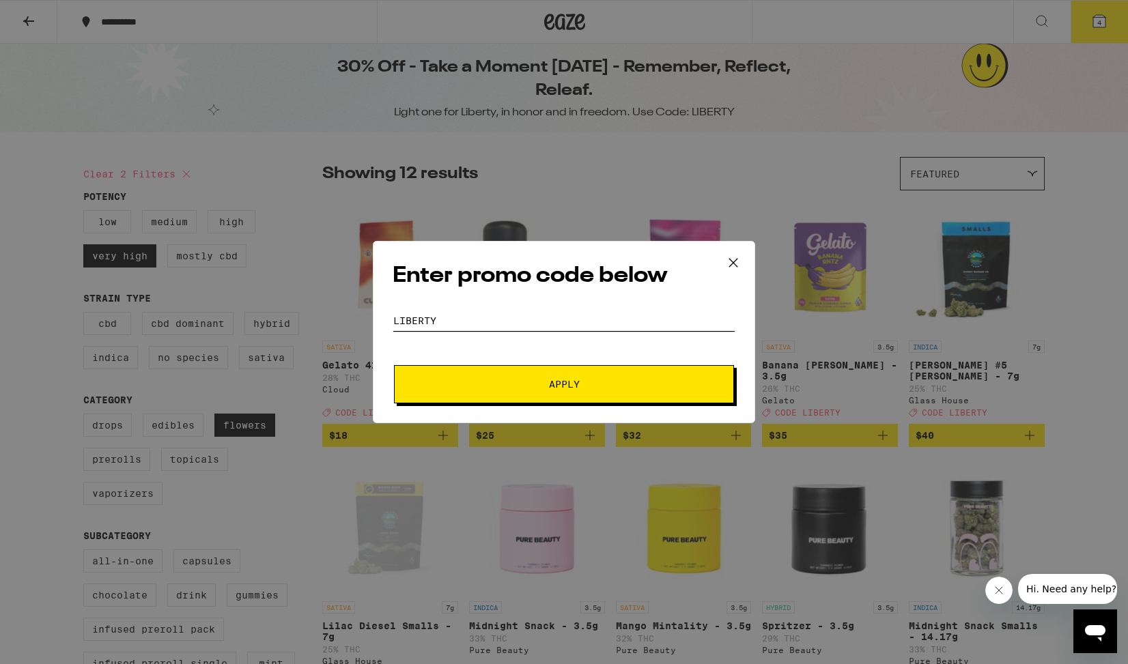
type input "Liberty"
click at [557, 382] on span "Apply" at bounding box center [564, 384] width 31 height 10
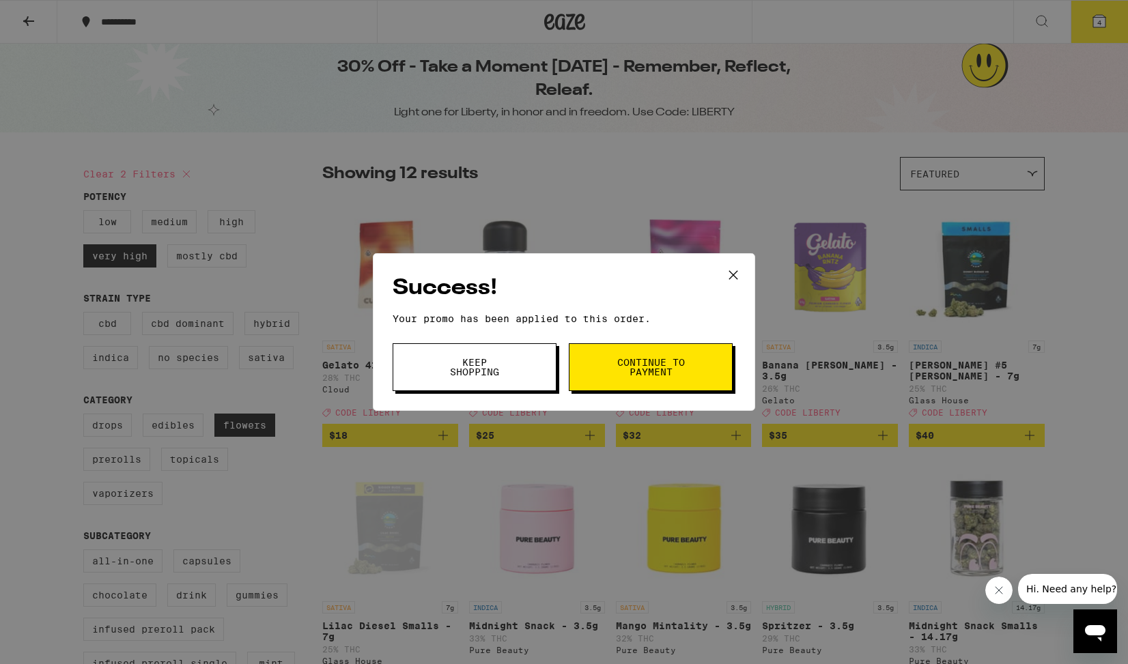
click at [632, 367] on span "Continue to payment" at bounding box center [651, 367] width 70 height 19
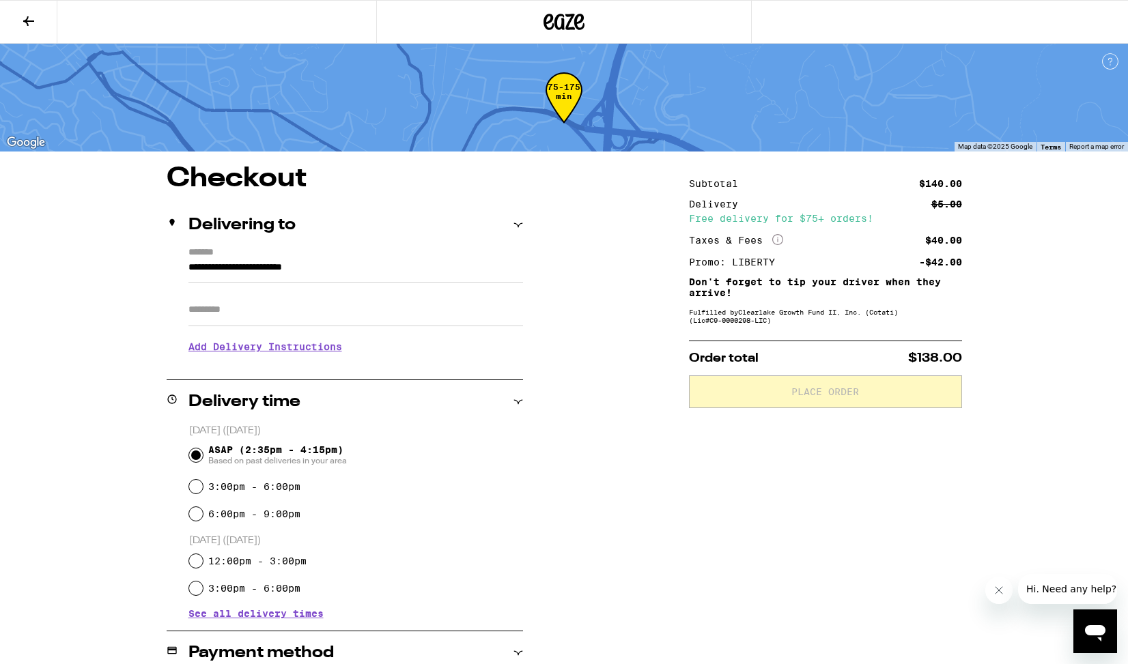
click at [197, 562] on input "12:00pm - 3:00pm" at bounding box center [196, 561] width 14 height 14
radio input "true"
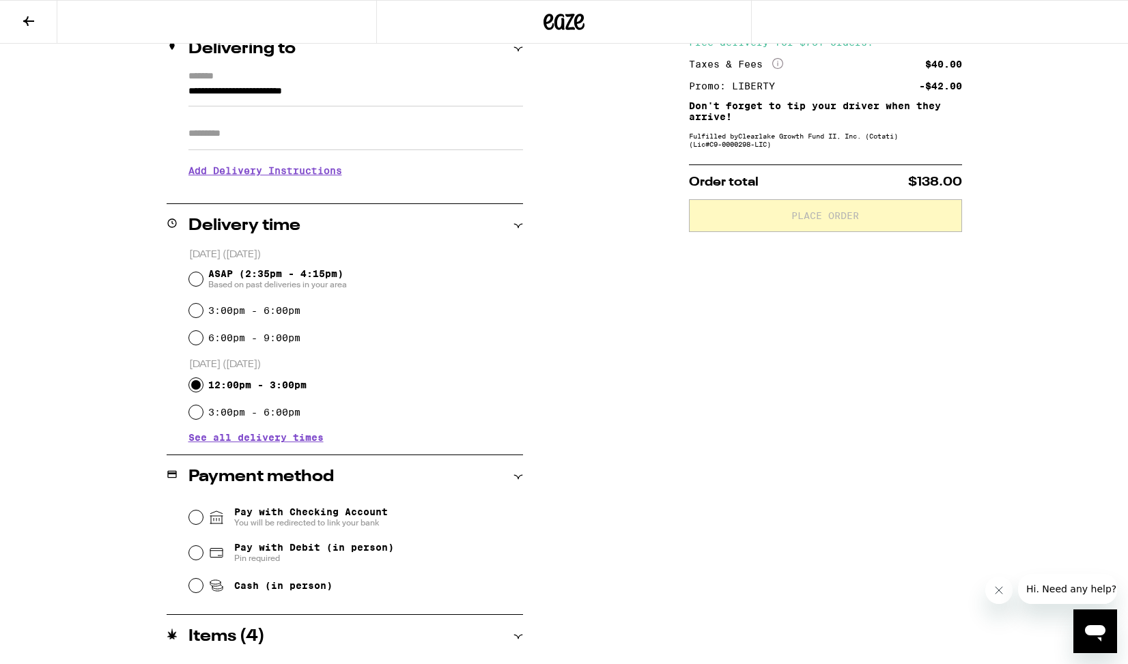
scroll to position [182, 0]
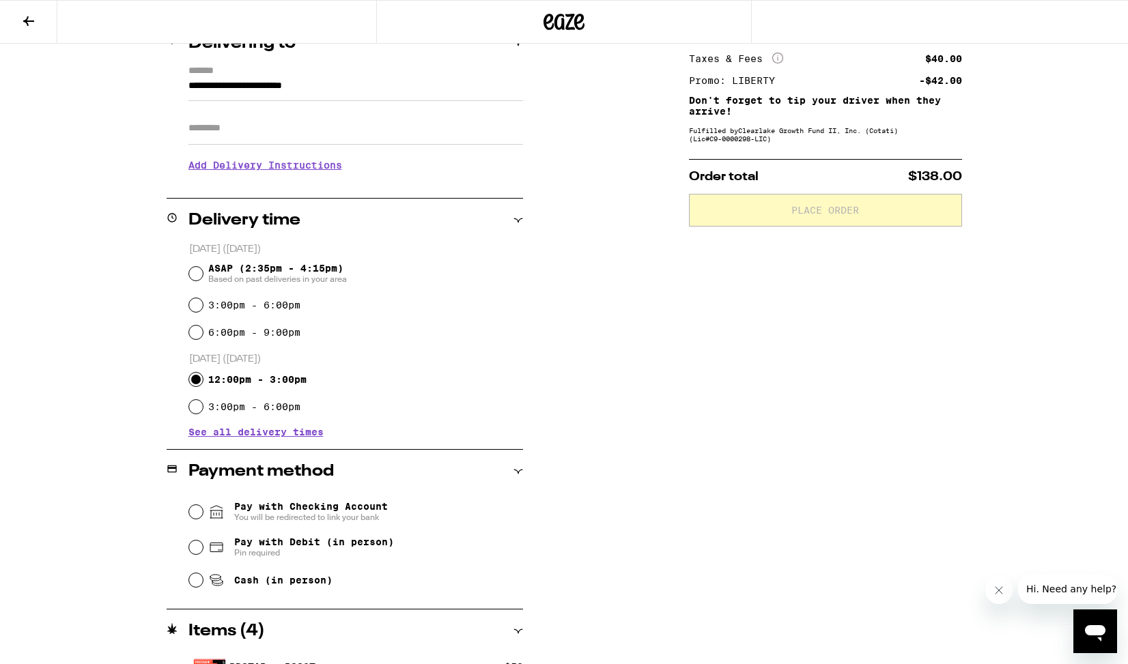
click at [192, 582] on input "Cash (in person)" at bounding box center [196, 580] width 14 height 14
radio input "true"
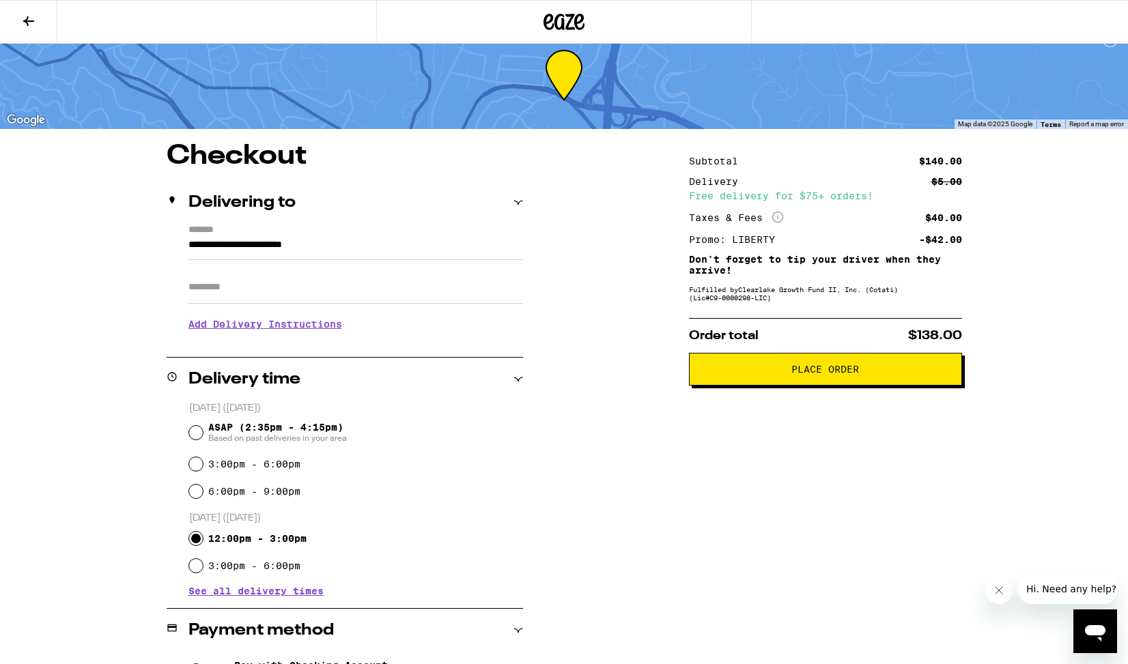
scroll to position [20, 0]
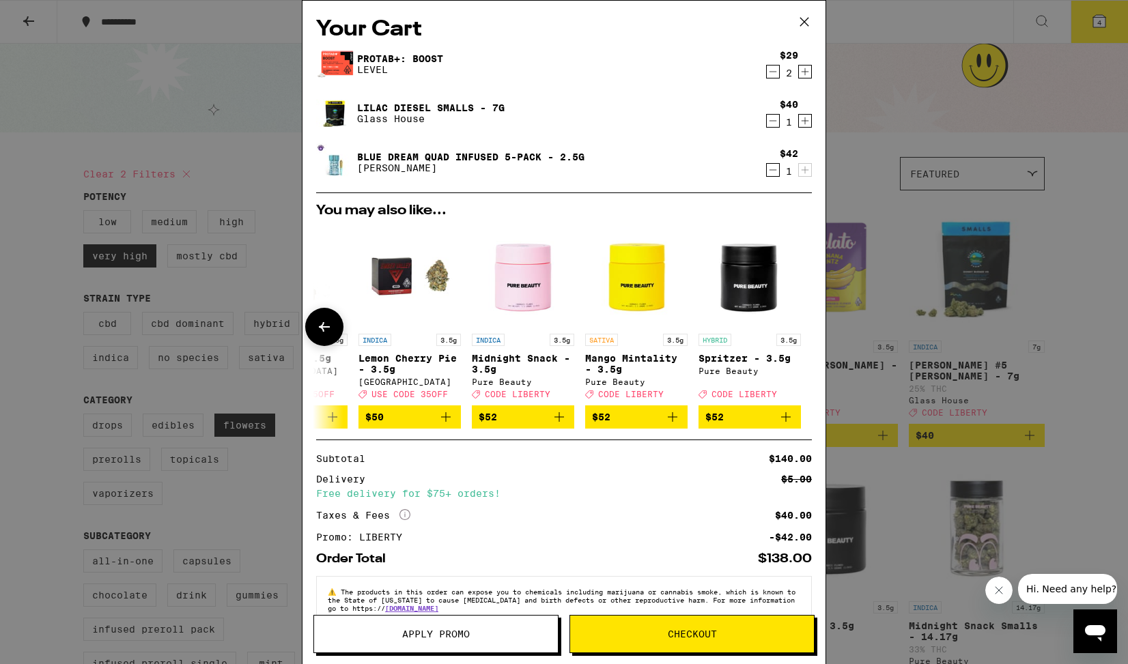
scroll to position [0, 637]
click at [805, 20] on icon at bounding box center [804, 22] width 20 height 20
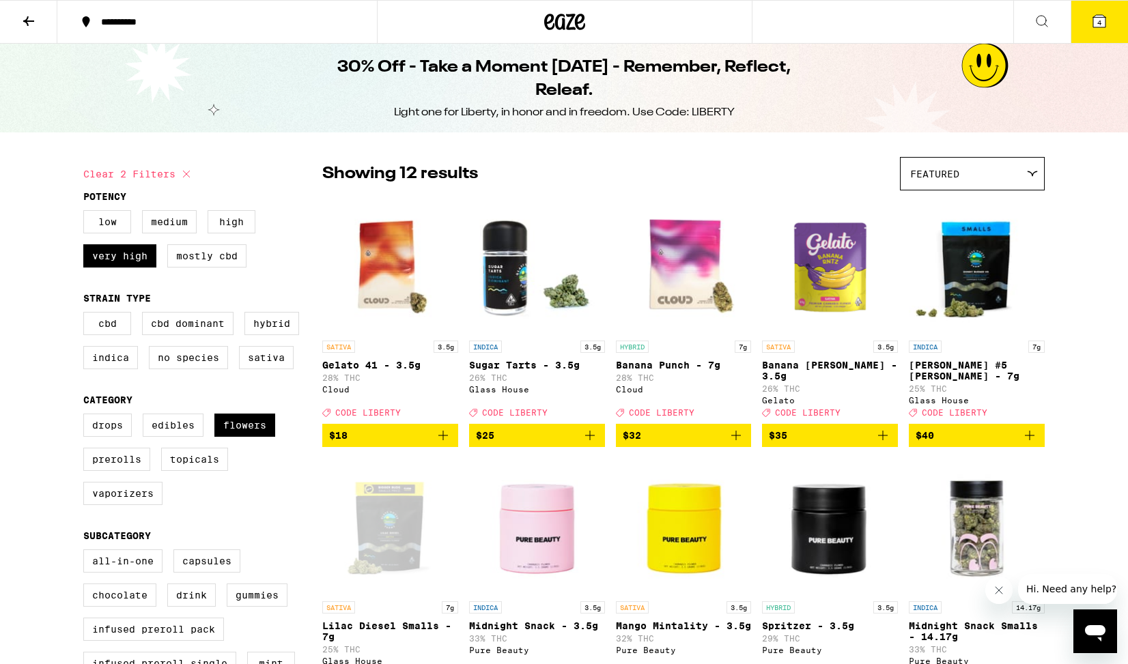
click at [842, 18] on div "**********" at bounding box center [564, 22] width 1128 height 44
